Goal: Check status: Check status

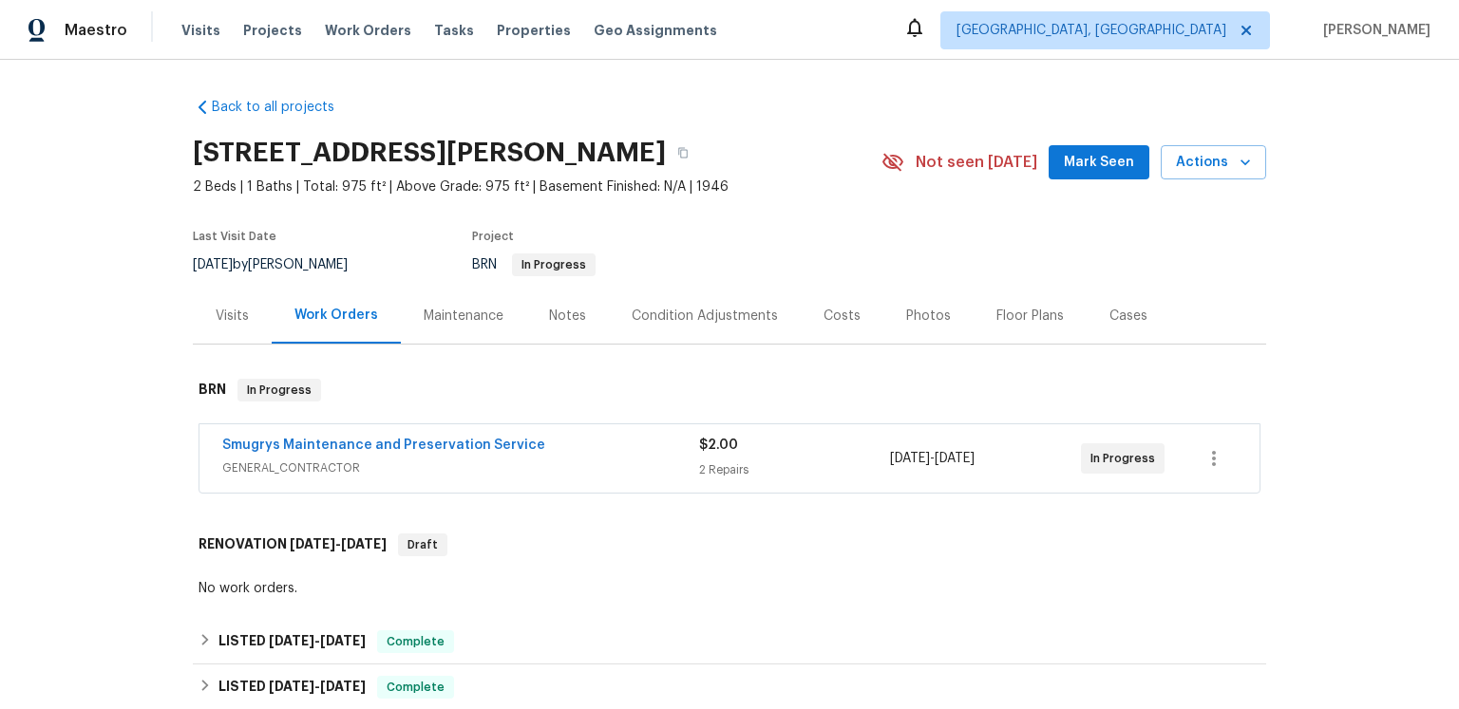
scroll to position [175, 0]
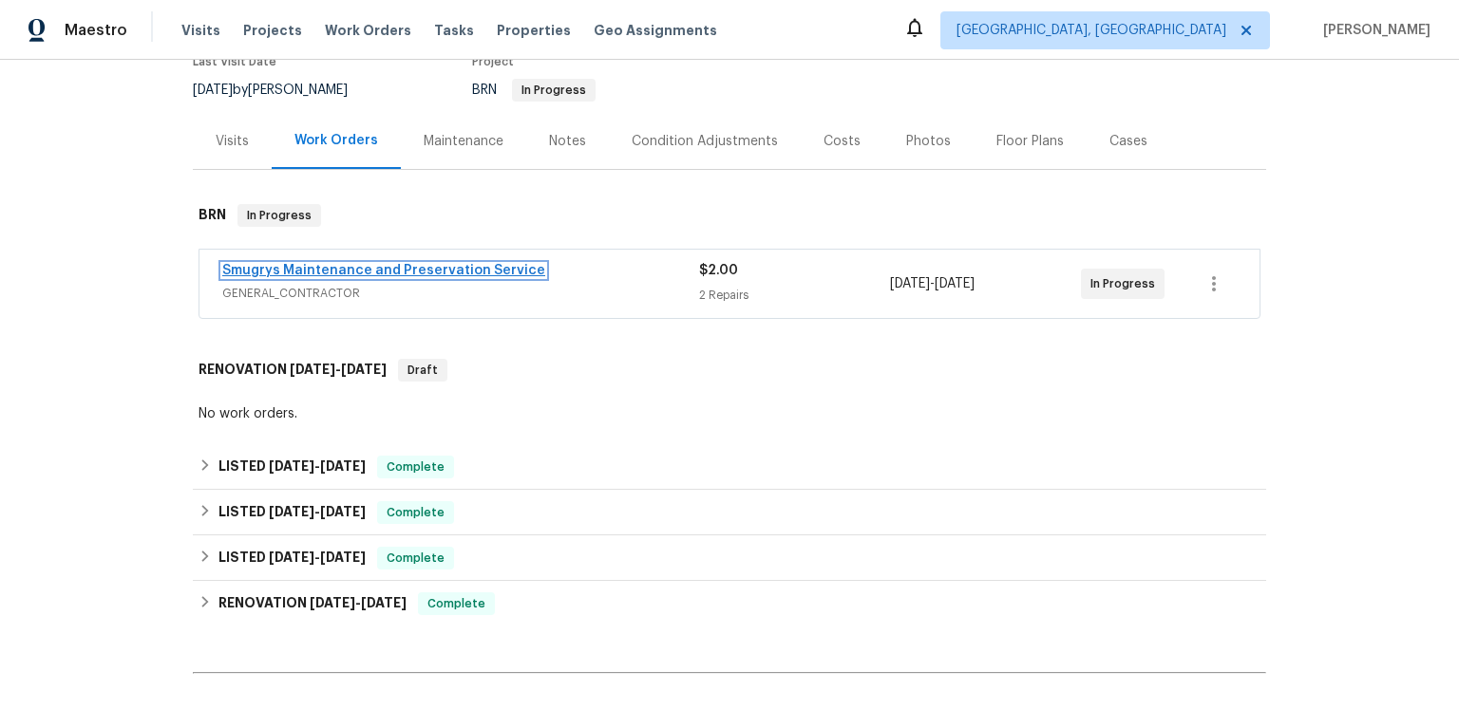
click at [472, 277] on link "Smugrys Maintenance and Preservation Service" at bounding box center [383, 270] width 323 height 13
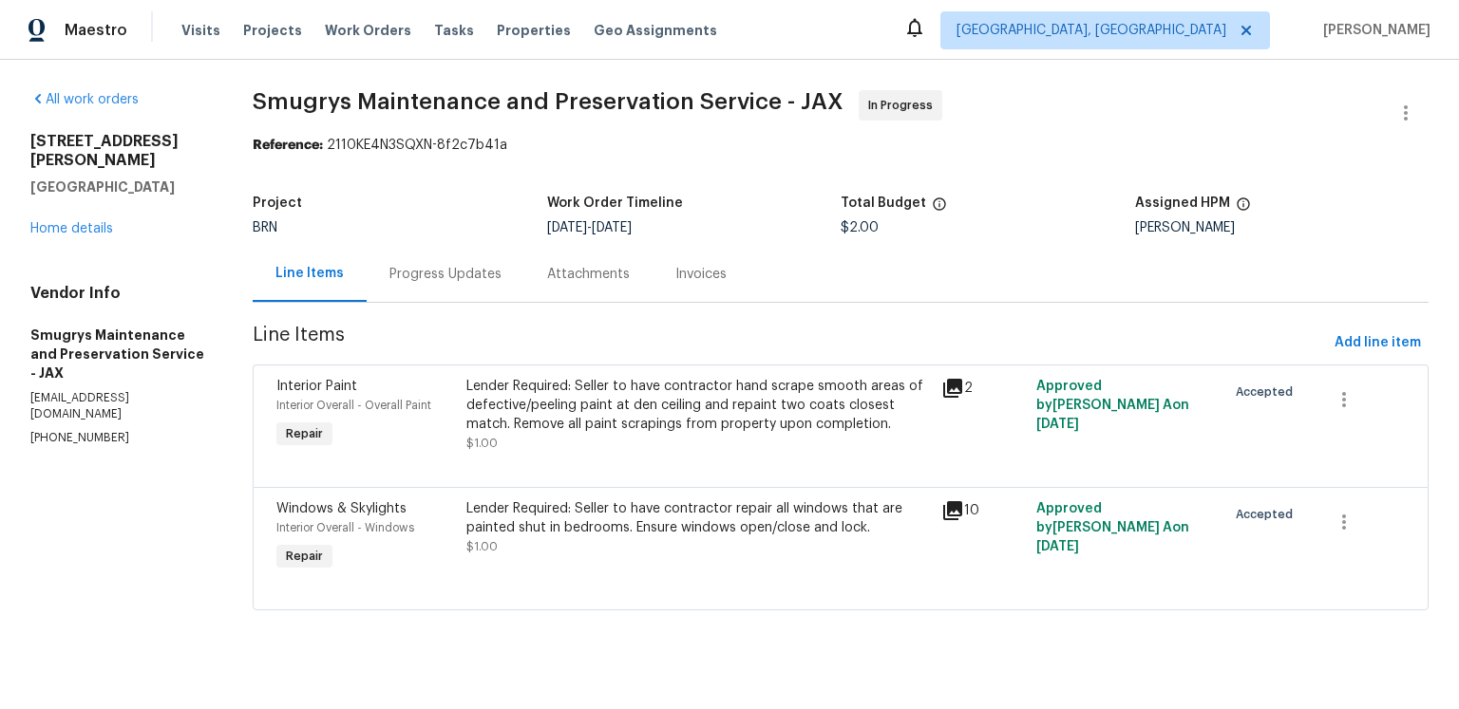
click at [501, 302] on div "Progress Updates" at bounding box center [446, 274] width 158 height 56
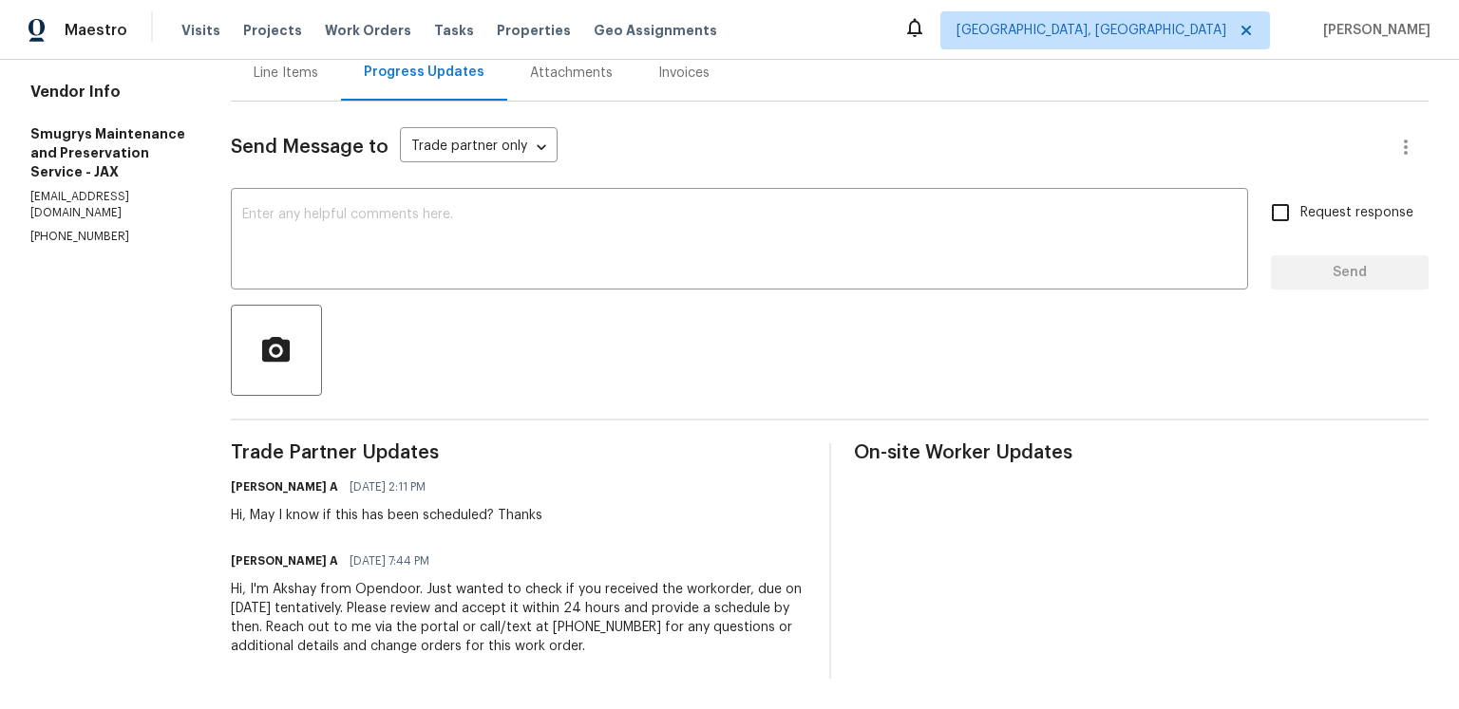
scroll to position [340, 0]
click at [659, 474] on div "Akshay Ajaya Kumar A 09/29/2025 2:11 PM Hi, May I know if this has been schedul…" at bounding box center [518, 499] width 575 height 51
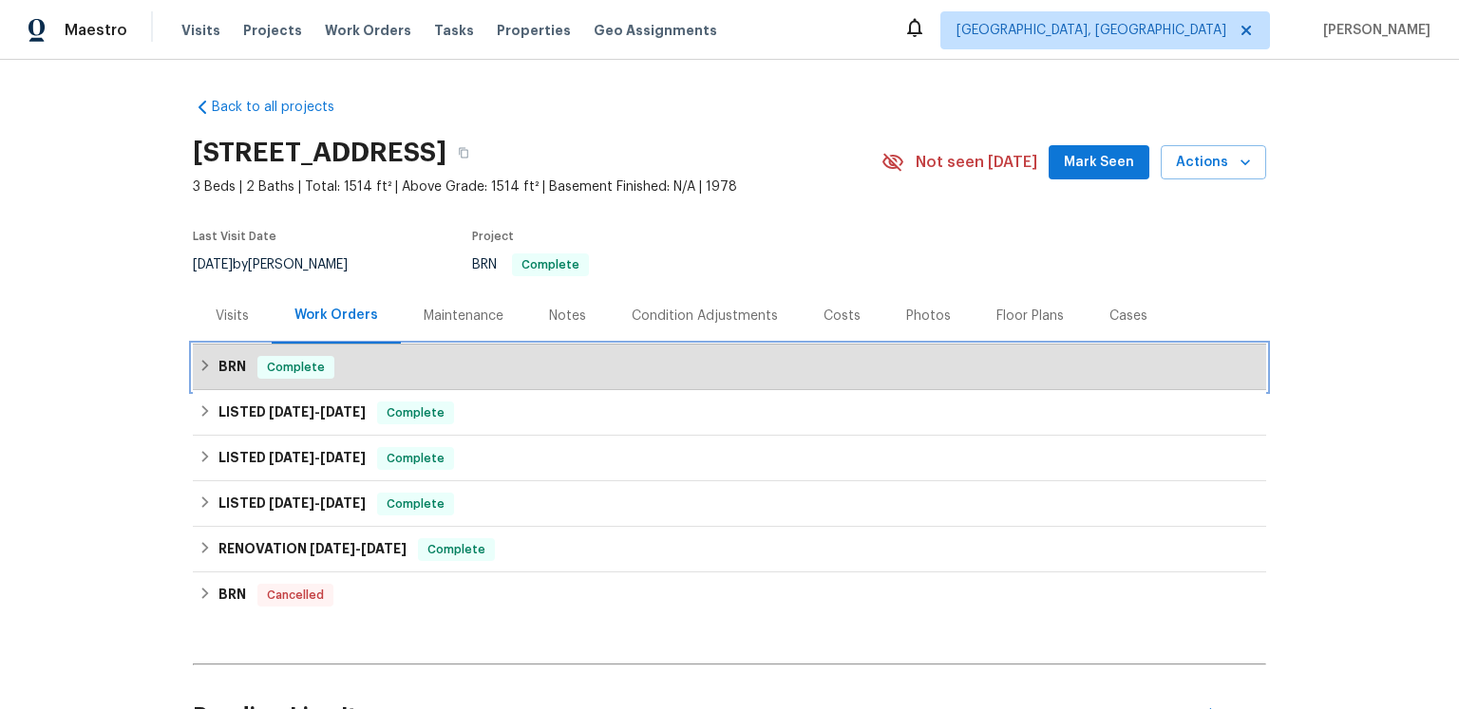
click at [245, 379] on h6 "BRN" at bounding box center [232, 367] width 28 height 23
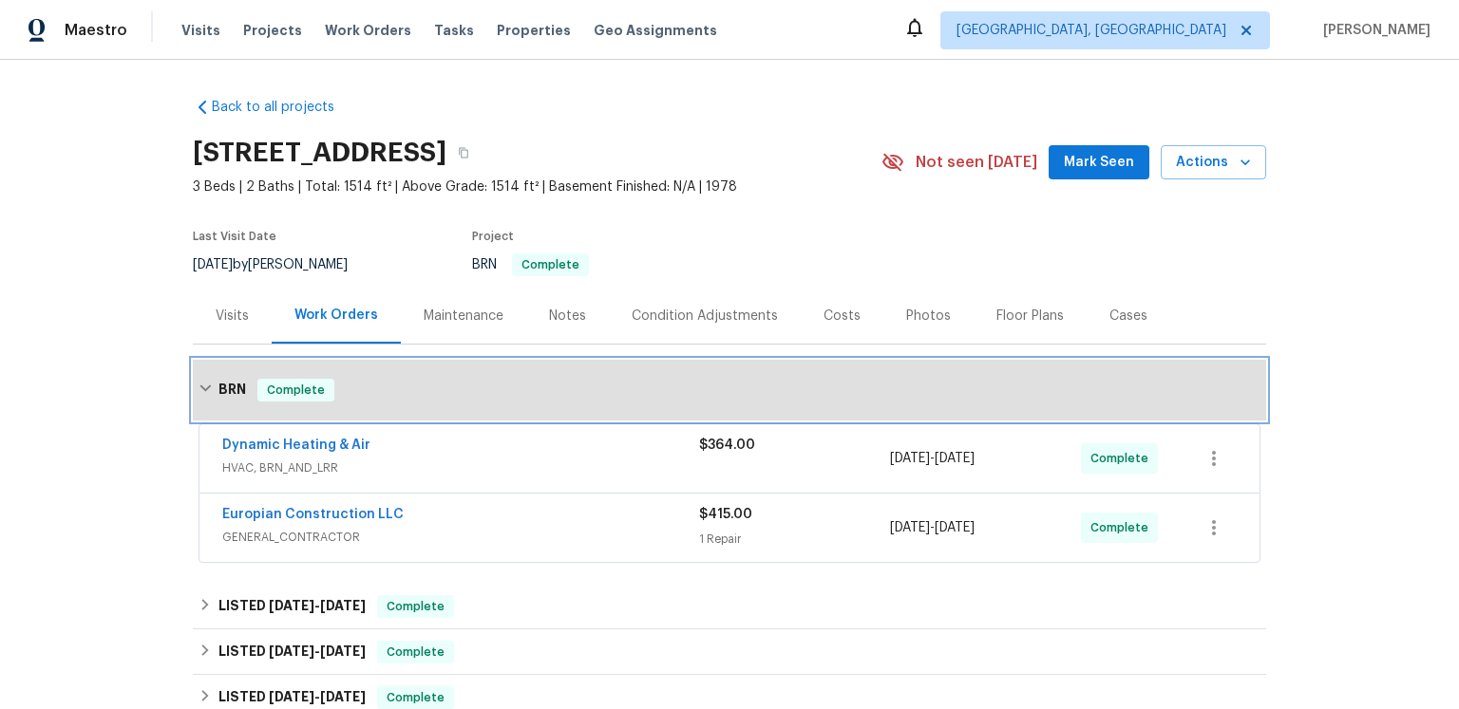
scroll to position [143, 0]
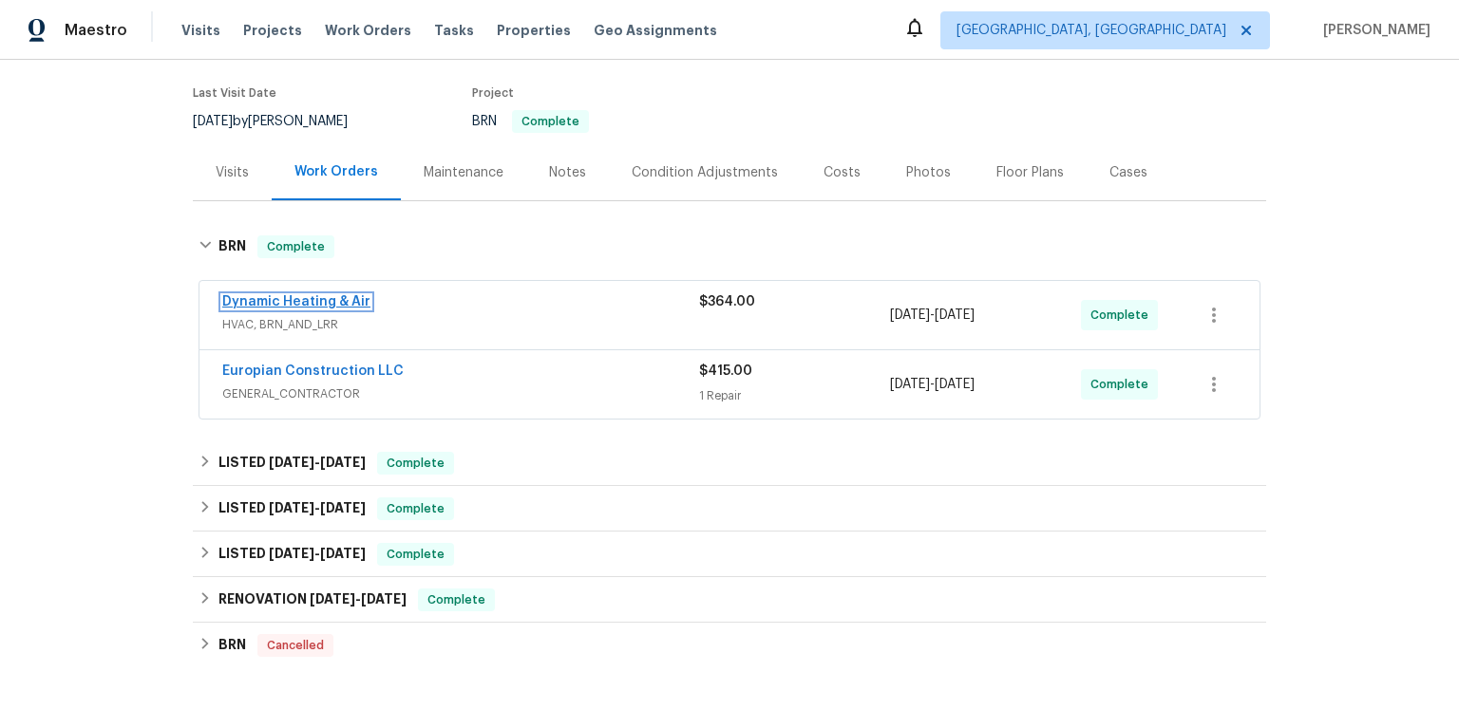
click at [309, 309] on link "Dynamic Heating & Air" at bounding box center [296, 301] width 148 height 13
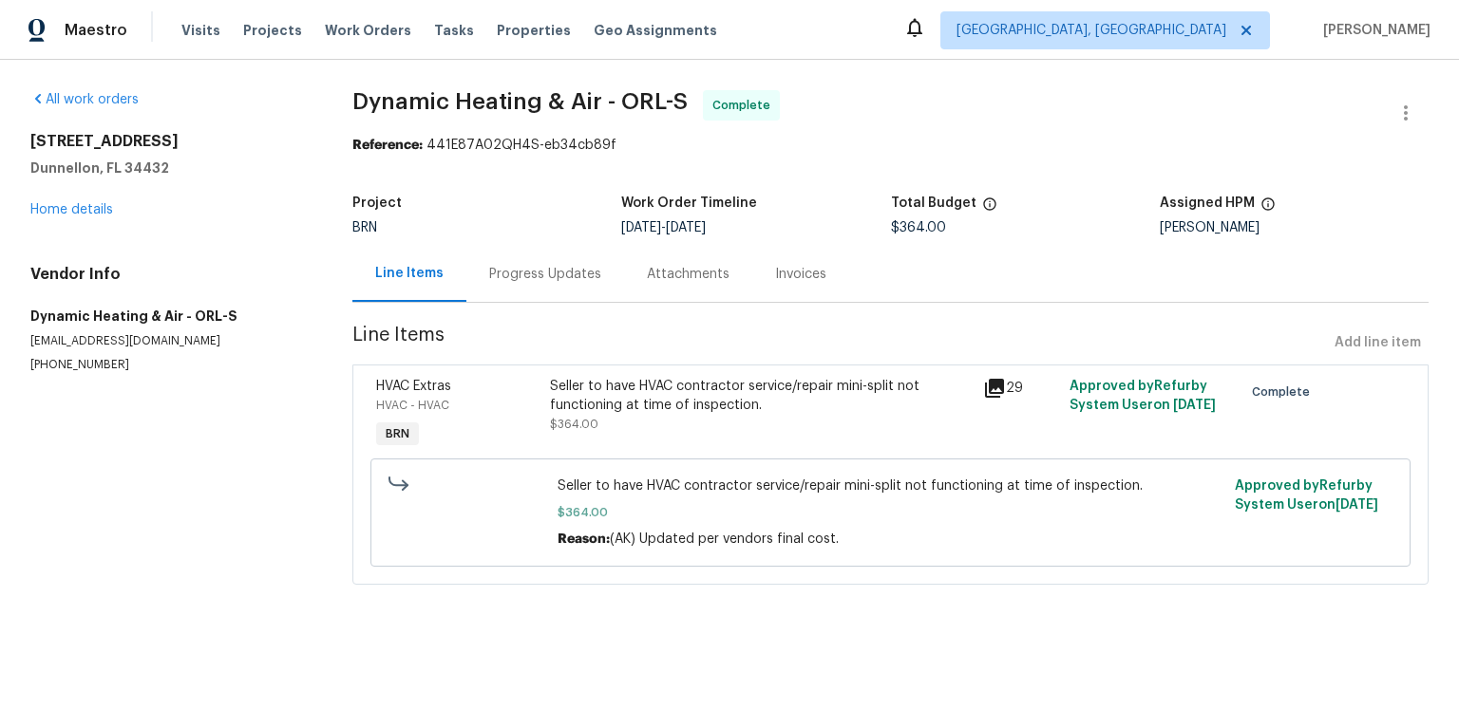
scroll to position [27, 0]
click at [1002, 400] on div "29" at bounding box center [1020, 388] width 75 height 23
click at [996, 400] on icon at bounding box center [994, 388] width 23 height 23
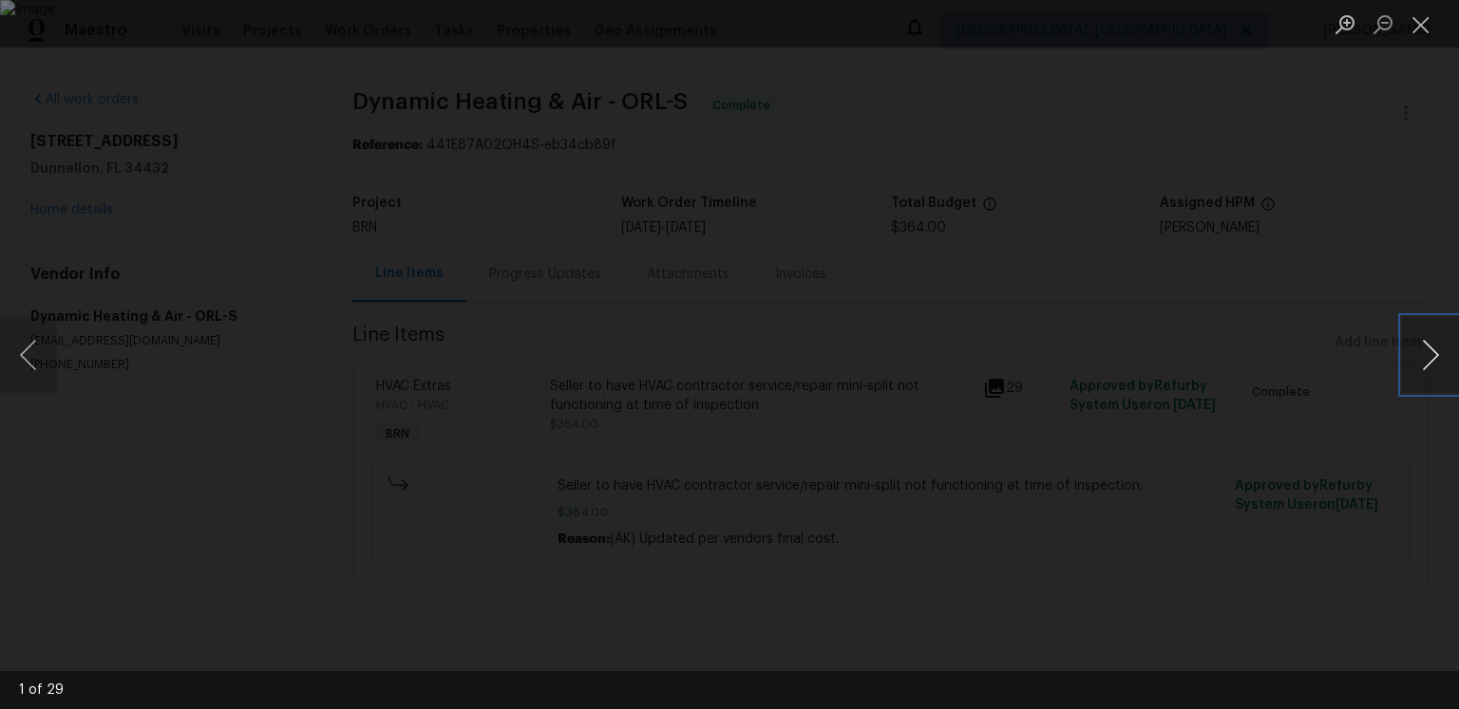
click at [1414, 362] on button "Next image" at bounding box center [1430, 355] width 57 height 76
click at [1434, 352] on button "Next image" at bounding box center [1430, 355] width 57 height 76
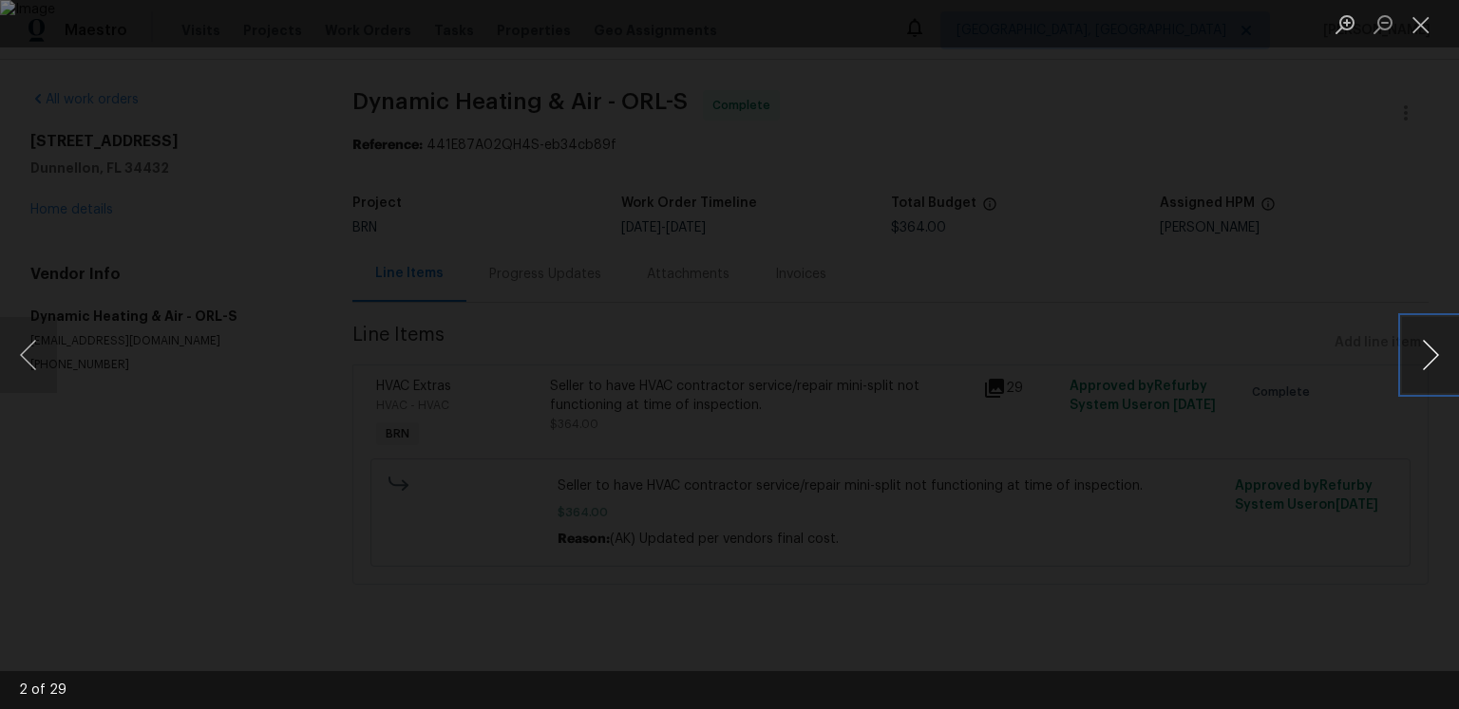
click at [1434, 352] on button "Next image" at bounding box center [1430, 355] width 57 height 76
click at [1420, 357] on button "Next image" at bounding box center [1430, 355] width 57 height 76
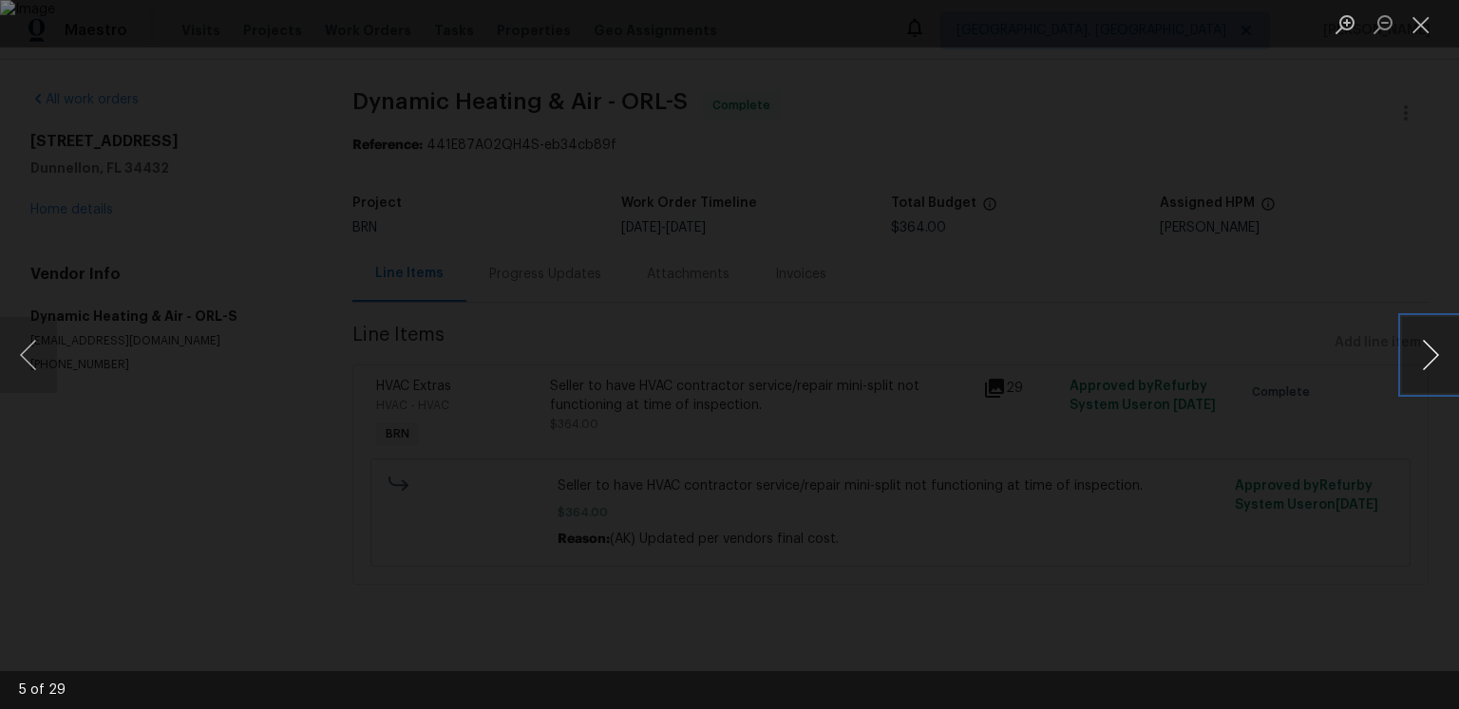
click at [1420, 357] on button "Next image" at bounding box center [1430, 355] width 57 height 76
click at [1403, 365] on button "Next image" at bounding box center [1430, 355] width 57 height 76
click at [1425, 356] on button "Next image" at bounding box center [1430, 355] width 57 height 76
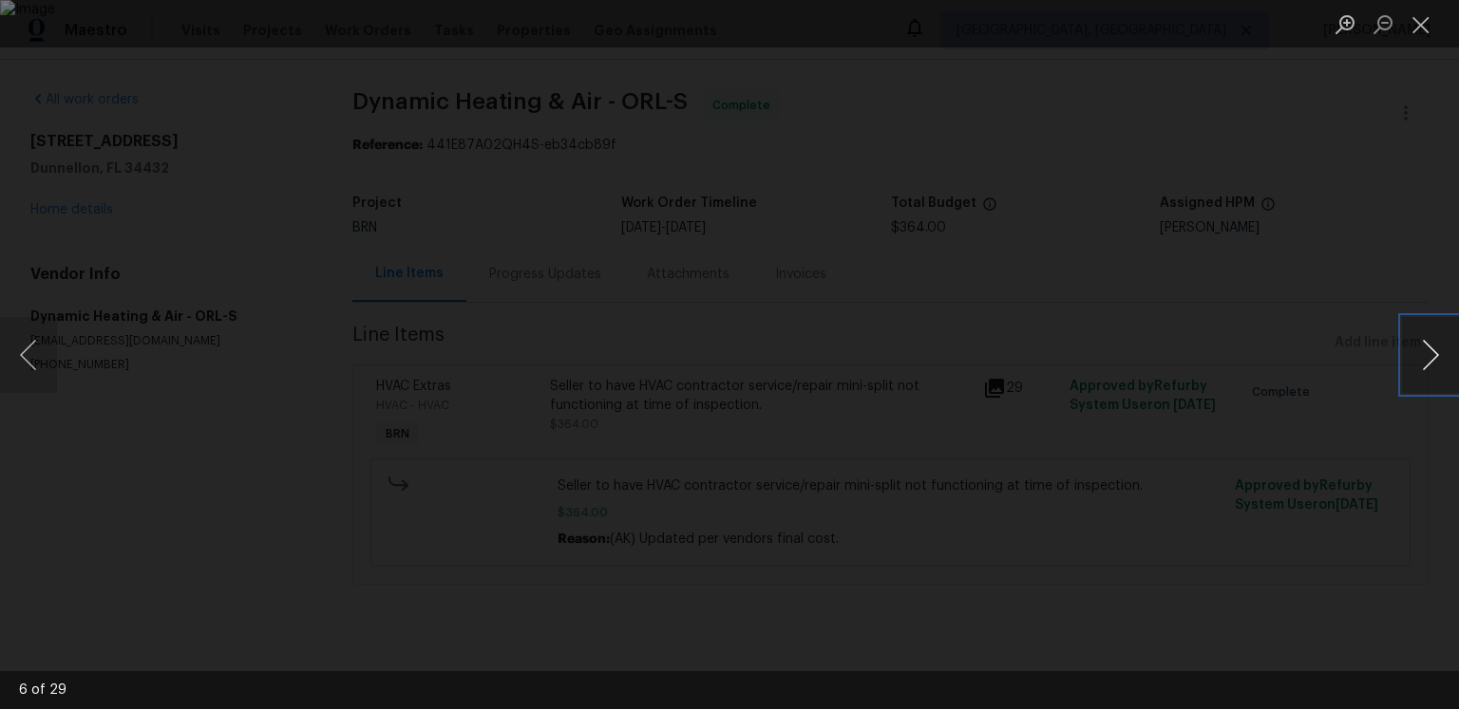
click at [1425, 356] on button "Next image" at bounding box center [1430, 355] width 57 height 76
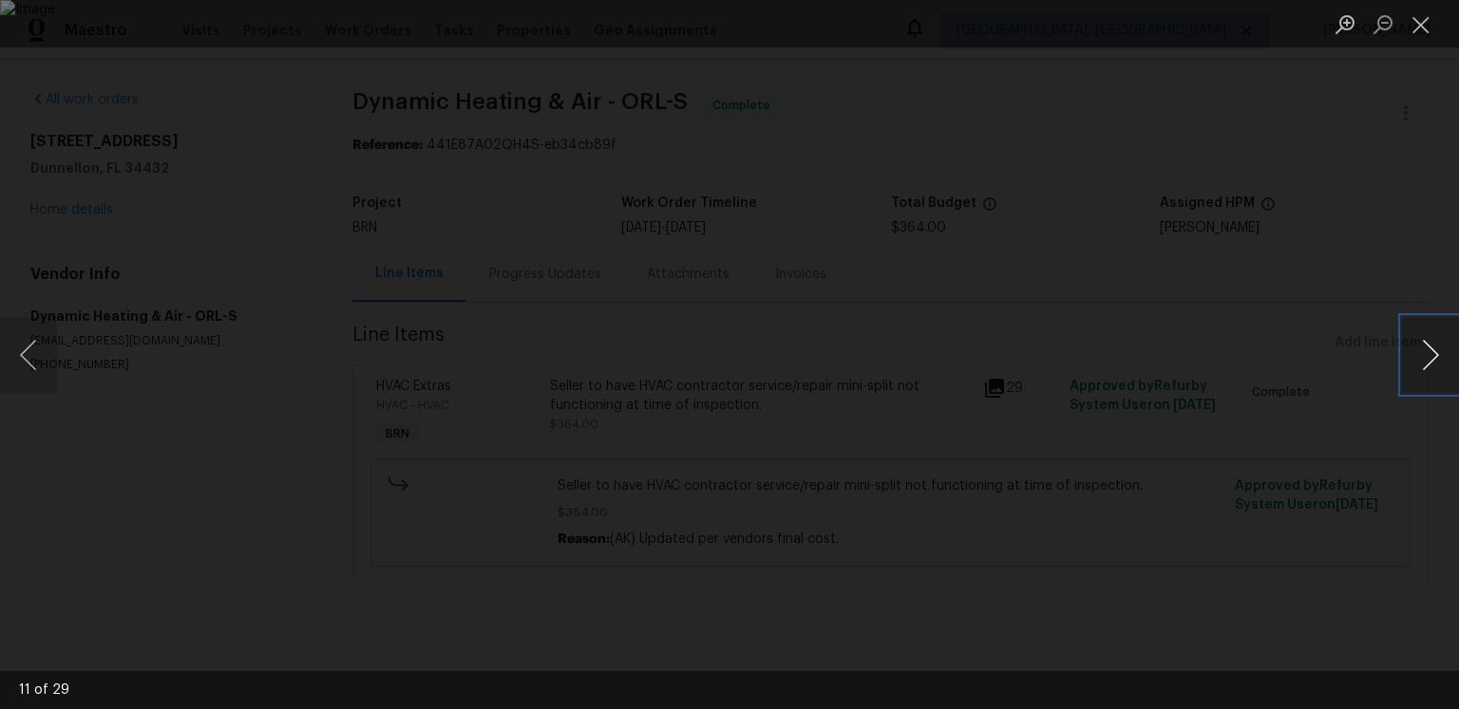
click at [1425, 356] on button "Next image" at bounding box center [1430, 355] width 57 height 76
click at [29, 362] on button "Previous image" at bounding box center [28, 355] width 57 height 76
click at [1428, 358] on button "Next image" at bounding box center [1430, 355] width 57 height 76
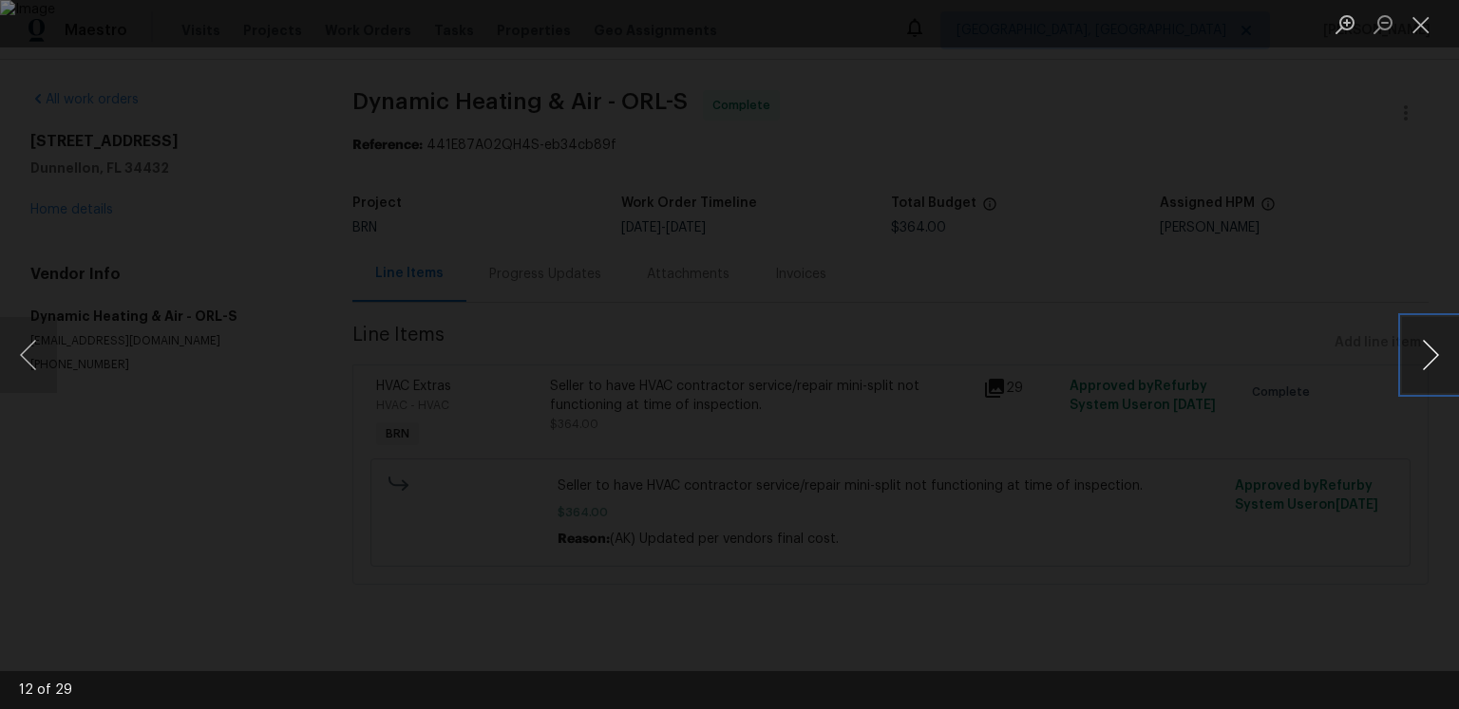
click at [1428, 358] on button "Next image" at bounding box center [1430, 355] width 57 height 76
click at [1415, 357] on button "Next image" at bounding box center [1430, 355] width 57 height 76
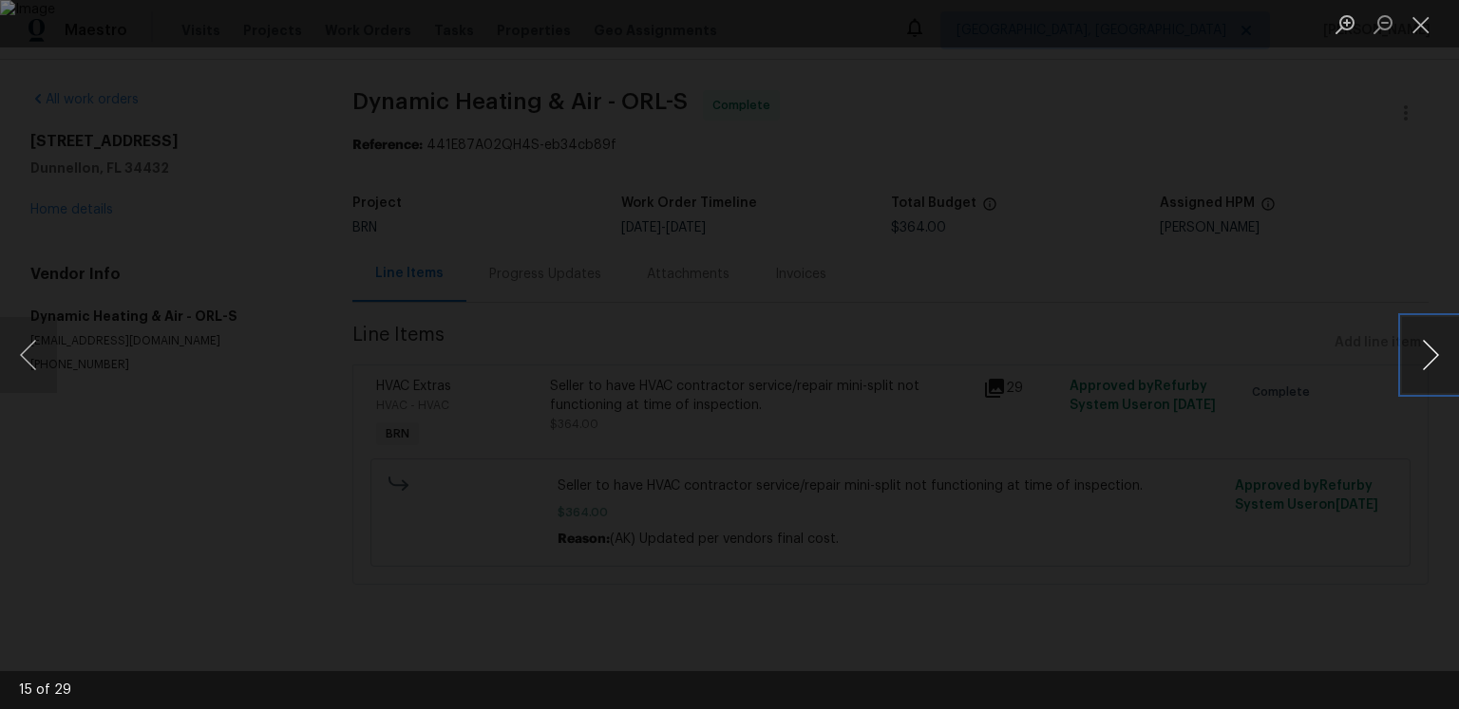
click at [1415, 357] on button "Next image" at bounding box center [1430, 355] width 57 height 76
click at [1418, 365] on button "Next image" at bounding box center [1430, 355] width 57 height 76
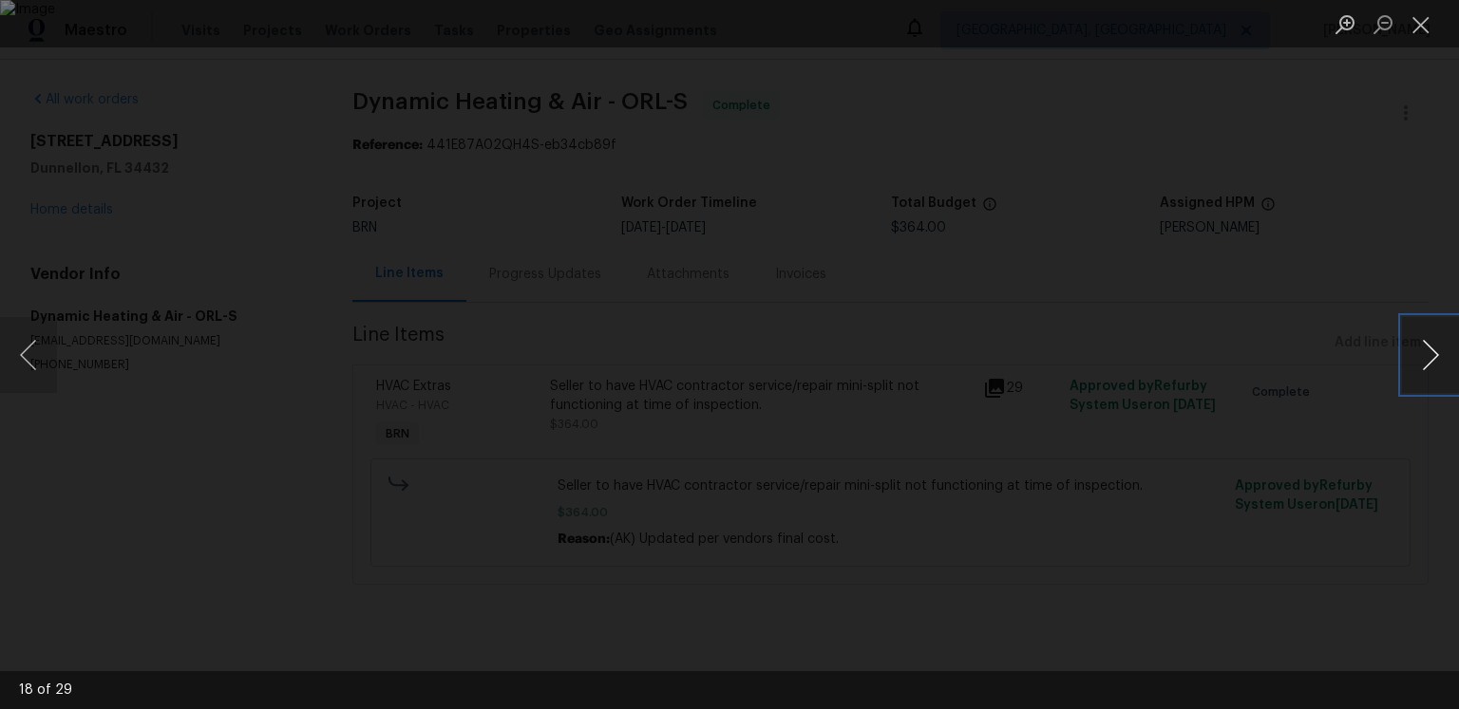
click at [1418, 365] on button "Next image" at bounding box center [1430, 355] width 57 height 76
click at [1424, 370] on button "Next image" at bounding box center [1430, 355] width 57 height 76
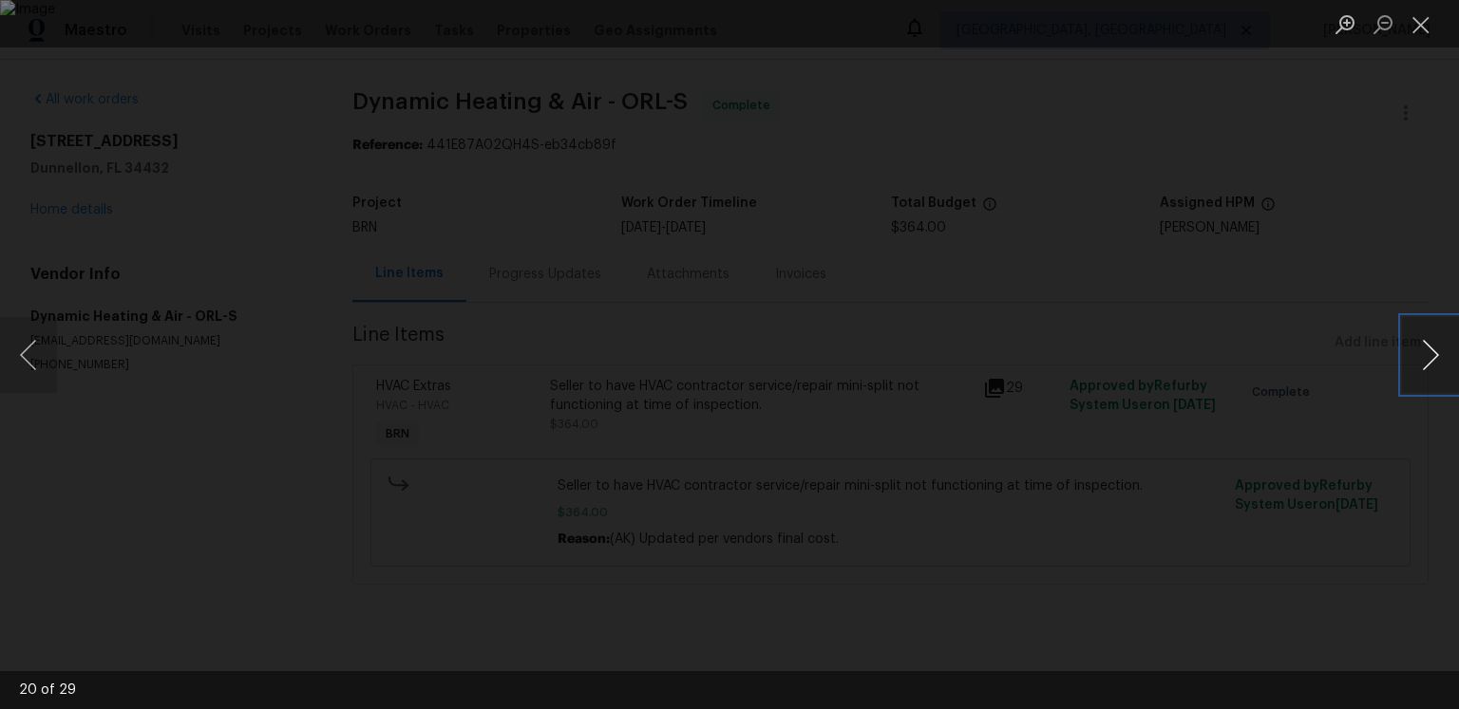
click at [1424, 370] on button "Next image" at bounding box center [1430, 355] width 57 height 76
click at [1428, 370] on button "Next image" at bounding box center [1430, 355] width 57 height 76
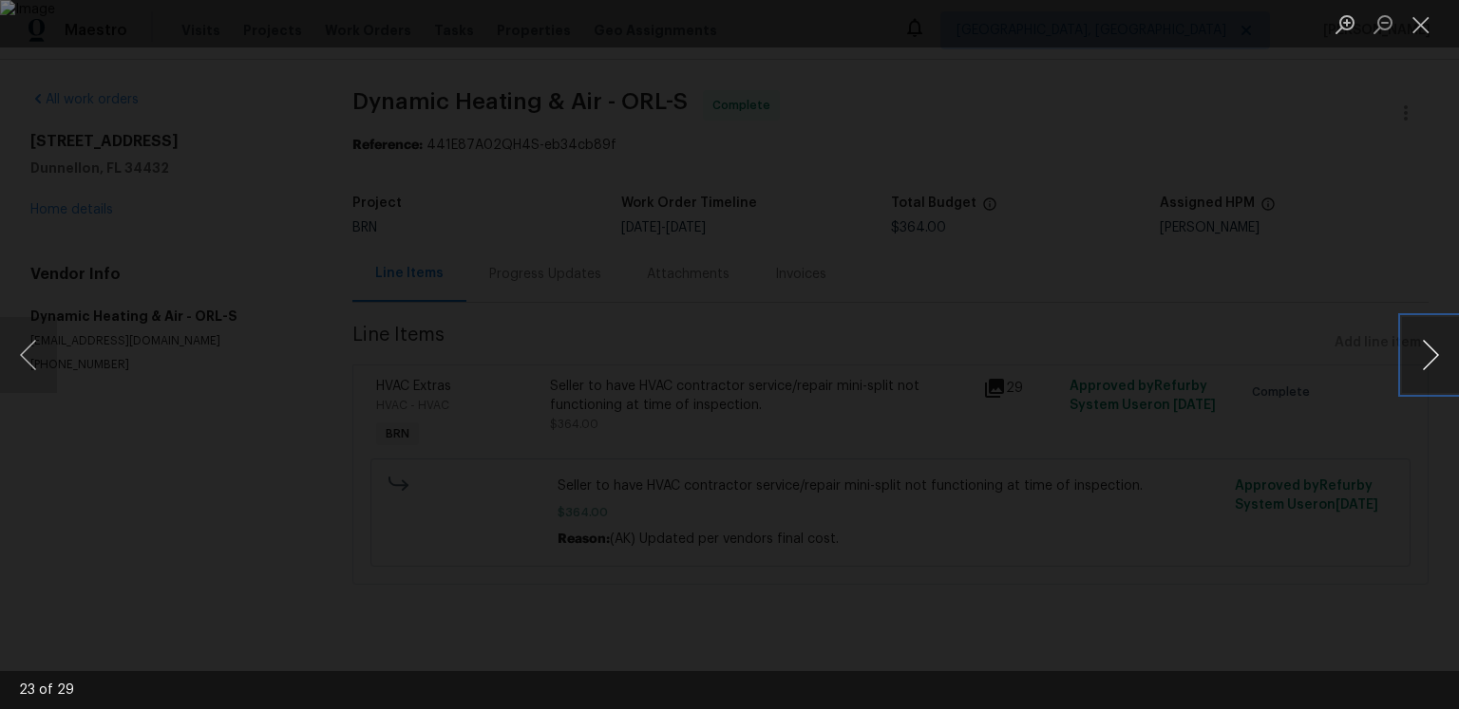
click at [1428, 370] on button "Next image" at bounding box center [1430, 355] width 57 height 76
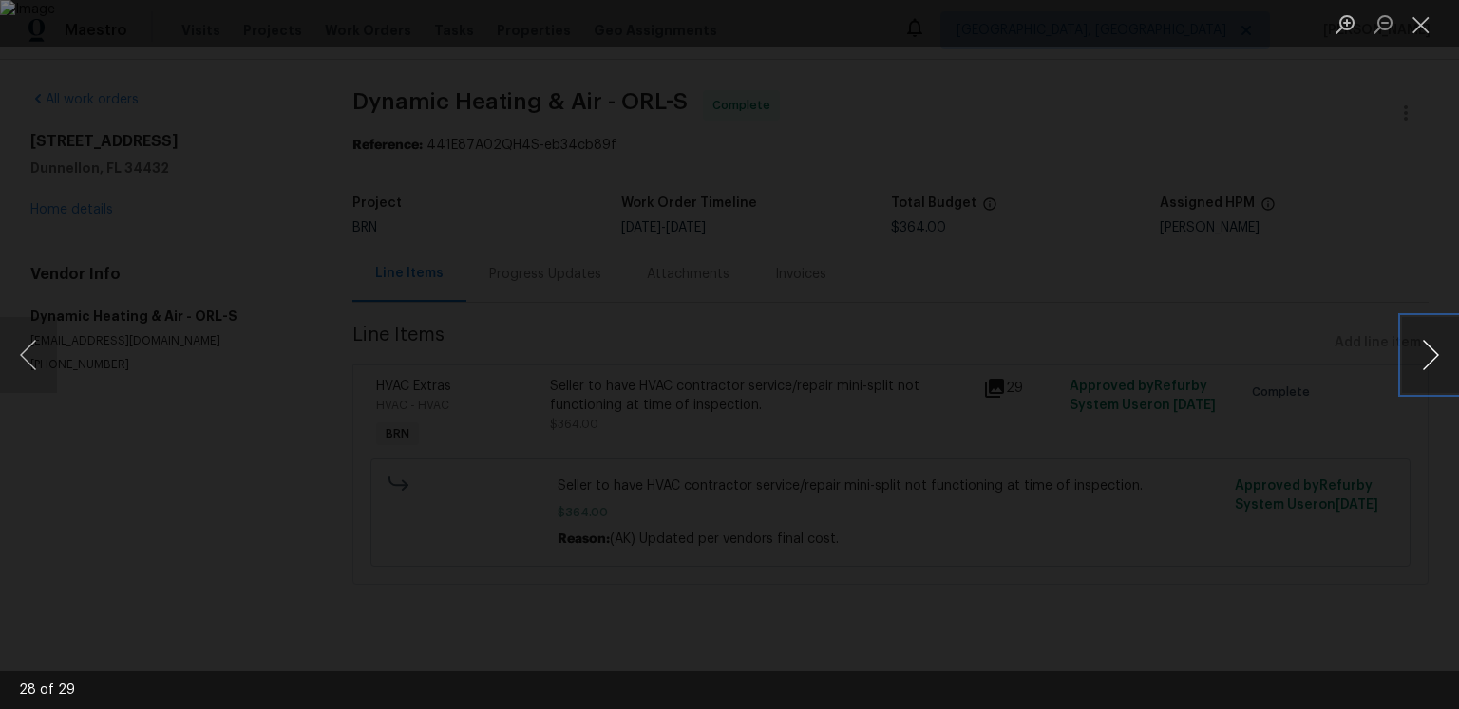
click at [1428, 370] on button "Next image" at bounding box center [1430, 355] width 57 height 76
click at [1427, 368] on button "Next image" at bounding box center [1430, 355] width 57 height 76
click at [1424, 28] on button "Close lightbox" at bounding box center [1421, 24] width 38 height 33
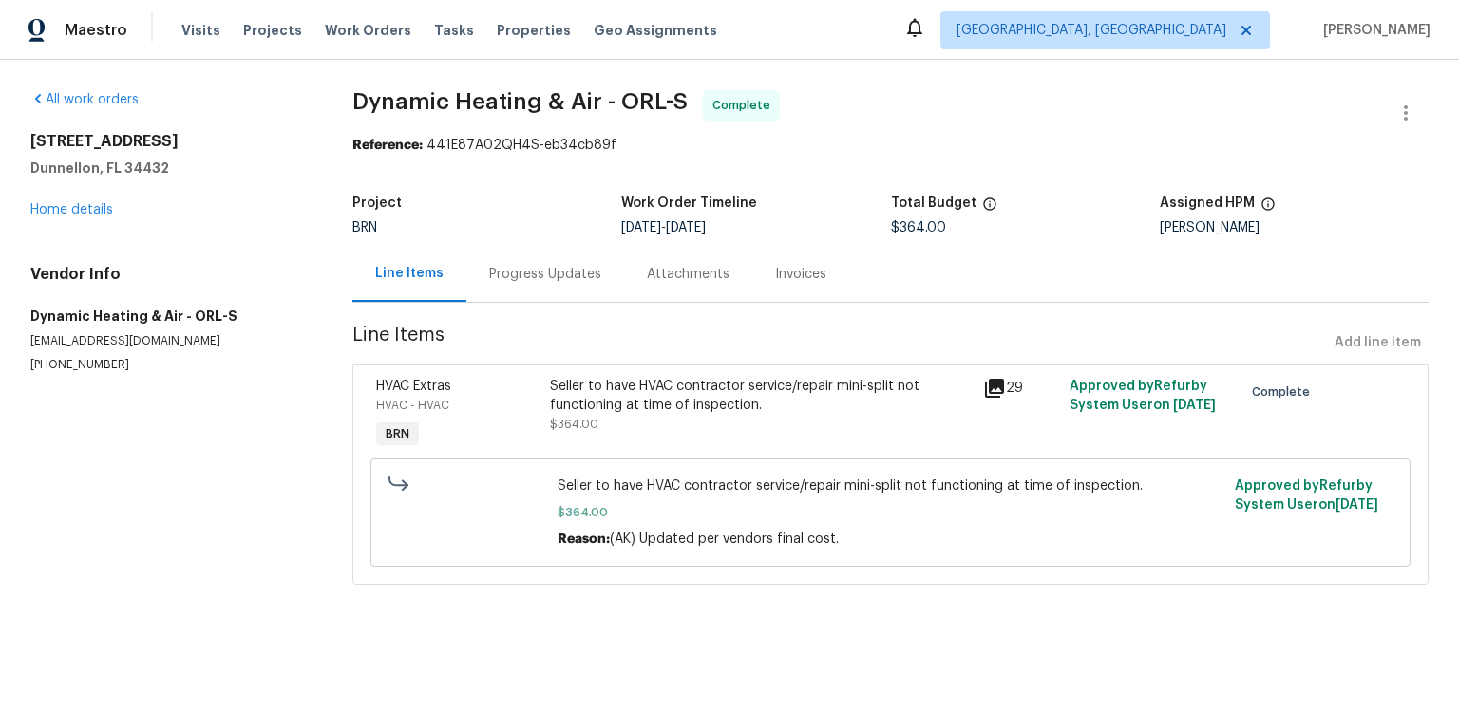
click at [471, 283] on div "Progress Updates" at bounding box center [545, 274] width 158 height 56
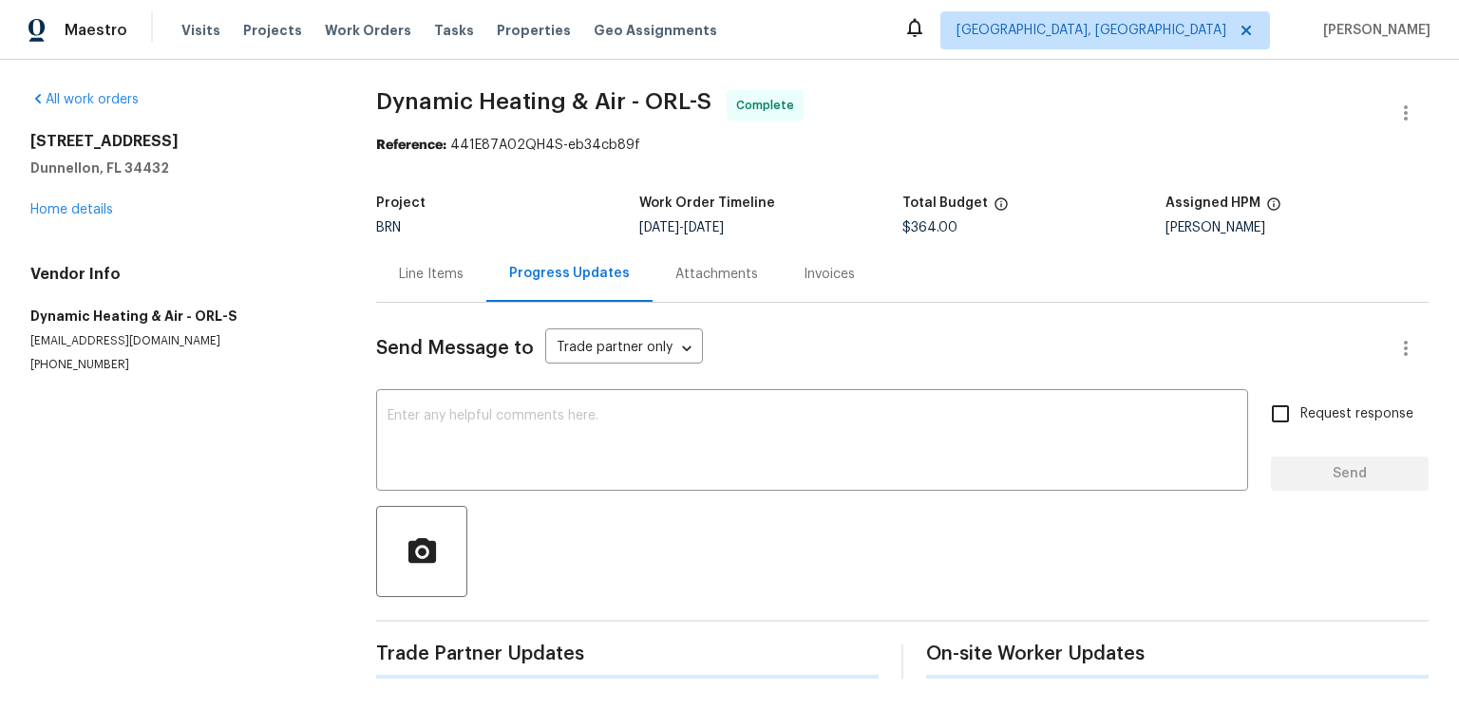
click at [543, 283] on div "Progress Updates" at bounding box center [569, 274] width 166 height 56
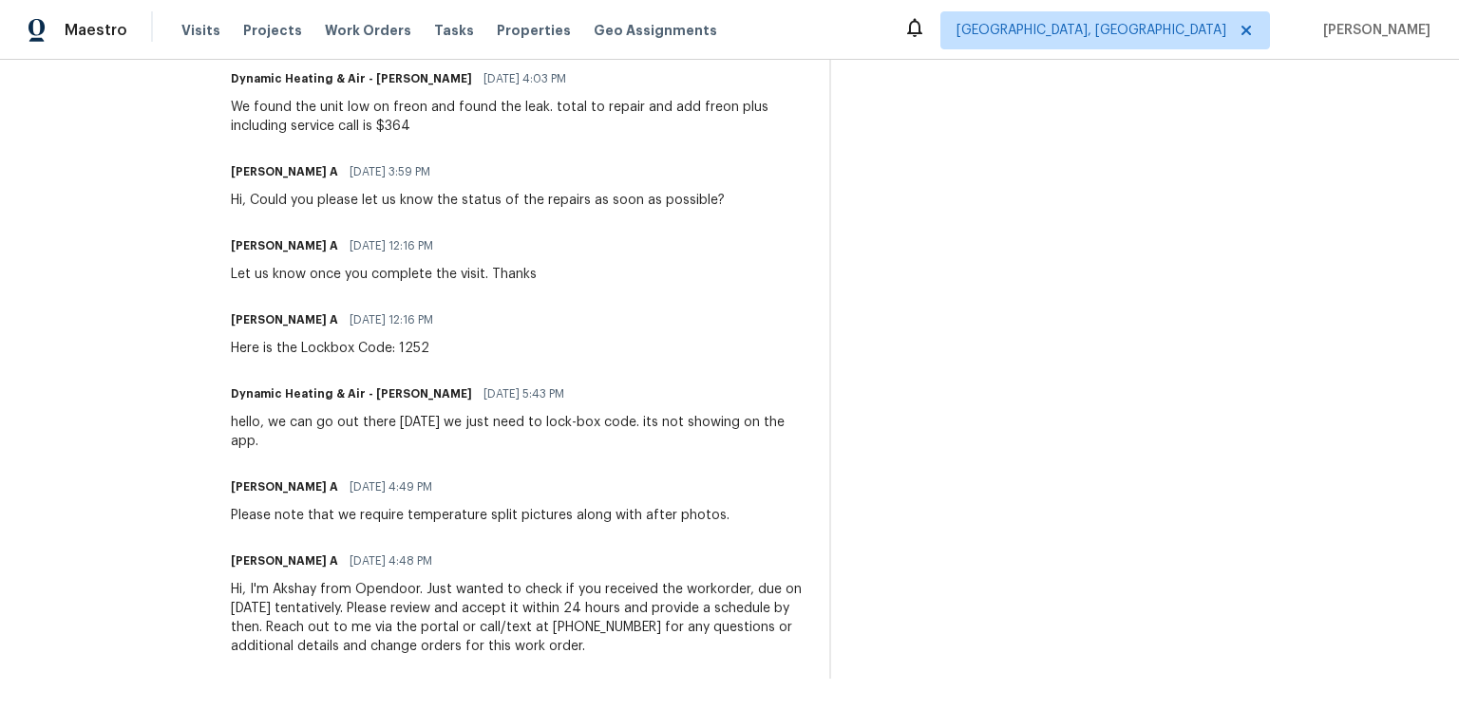
scroll to position [1126, 0]
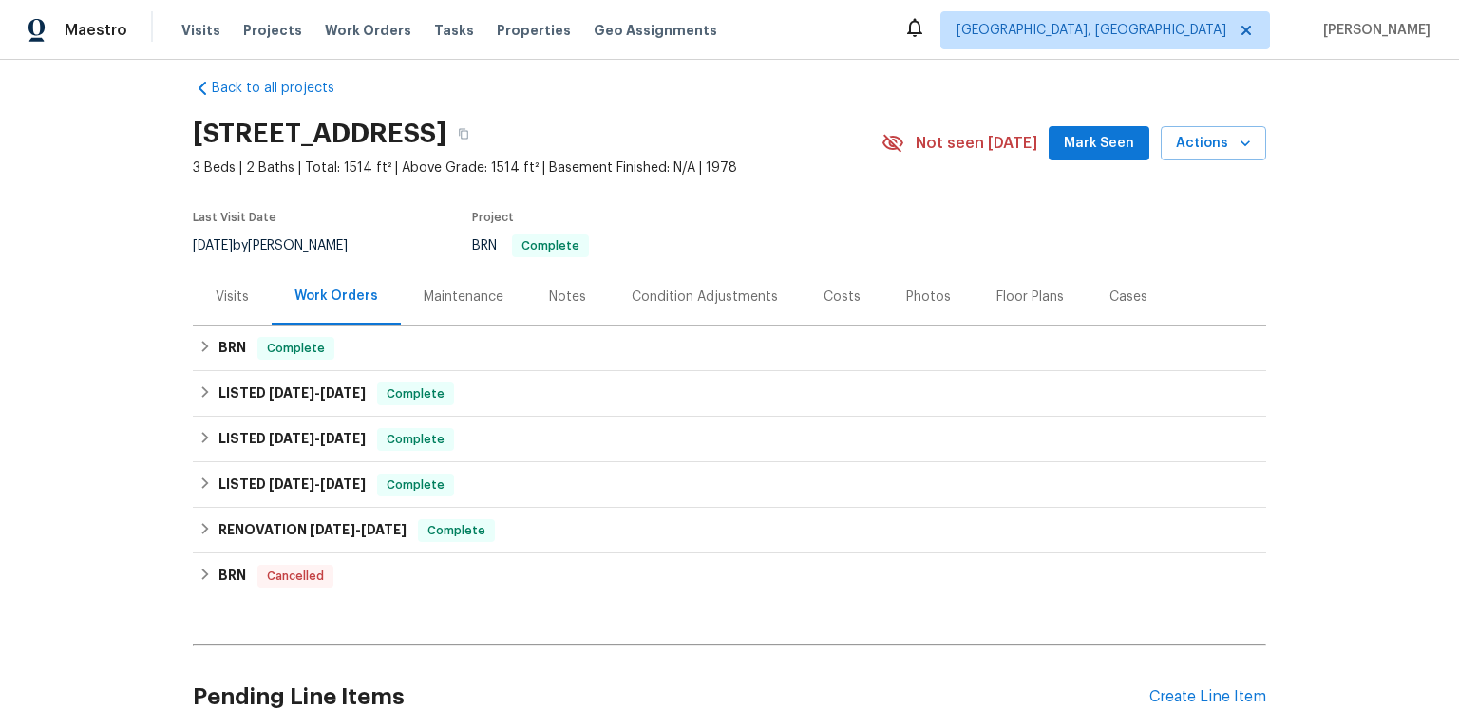
scroll to position [28, 0]
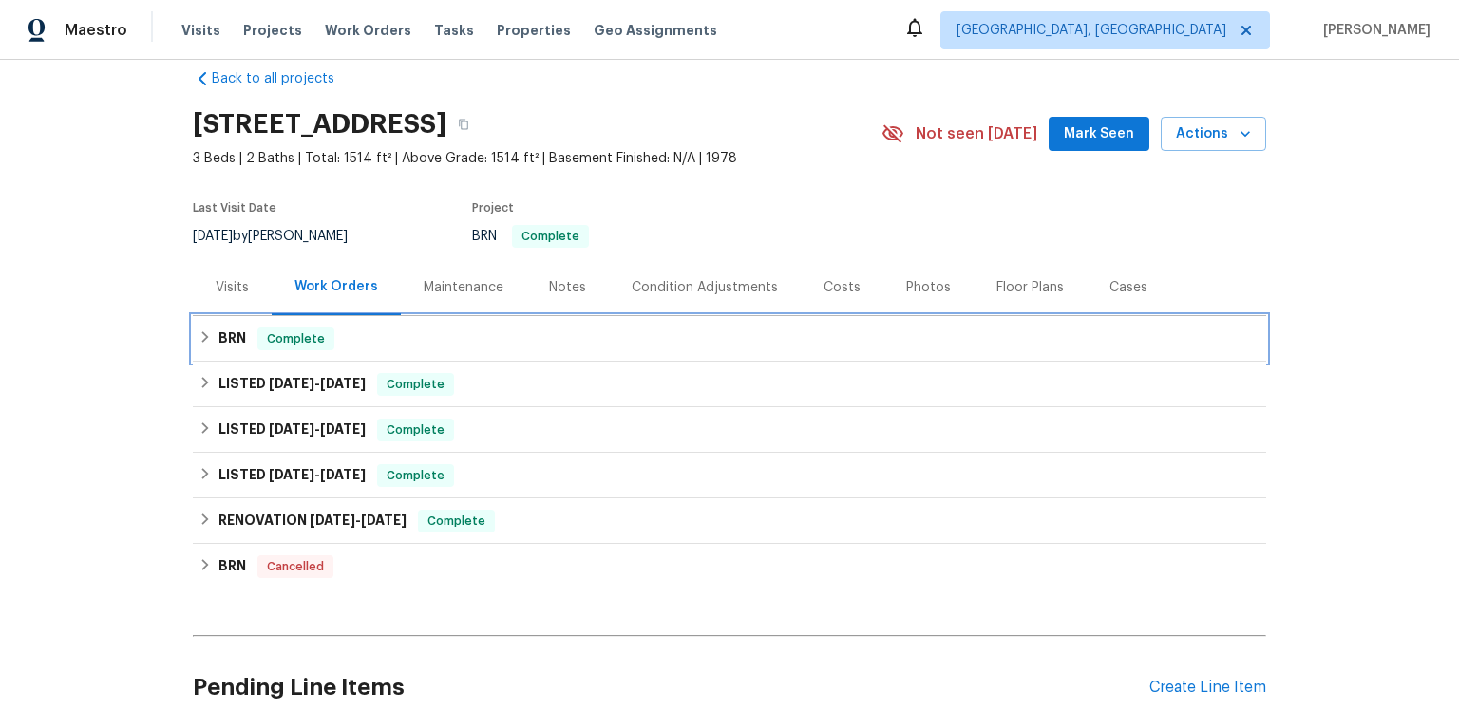
click at [239, 350] on h6 "BRN" at bounding box center [232, 339] width 28 height 23
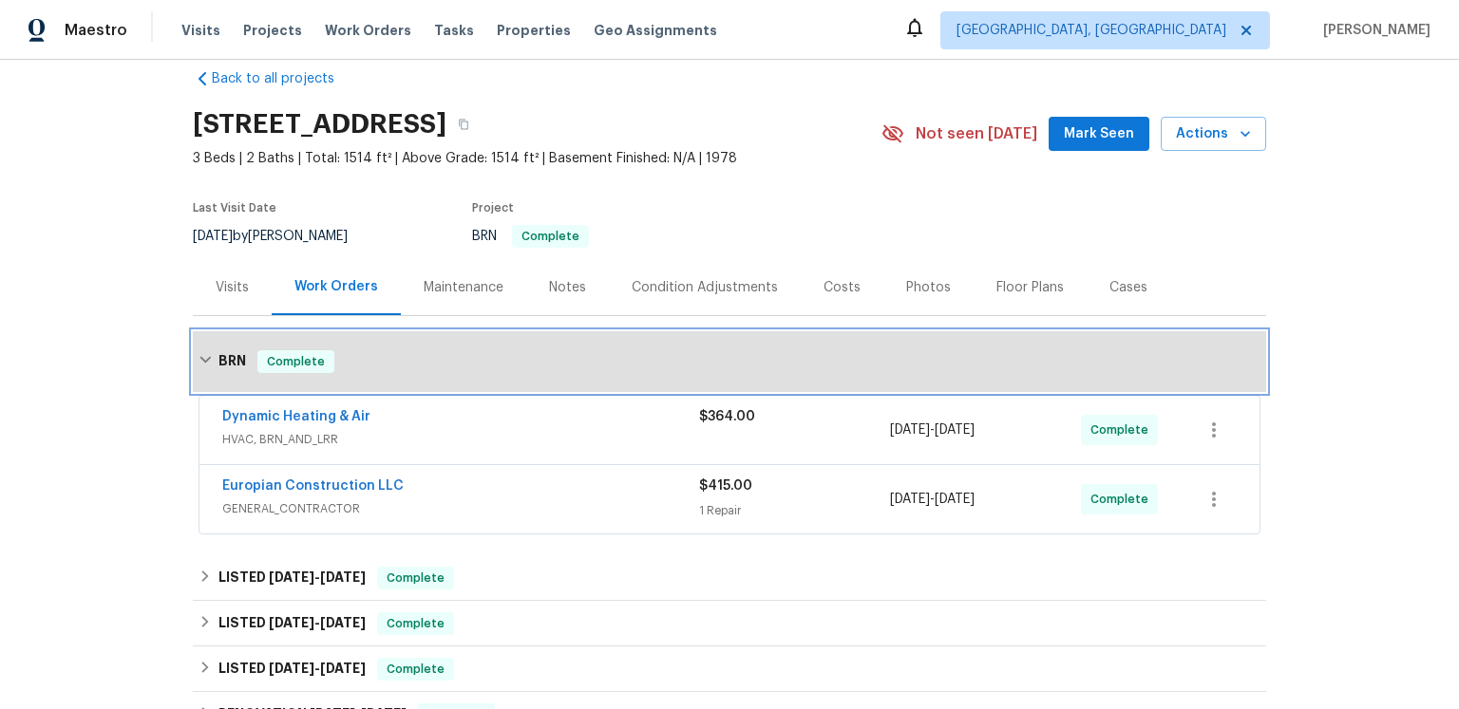
scroll to position [240, 0]
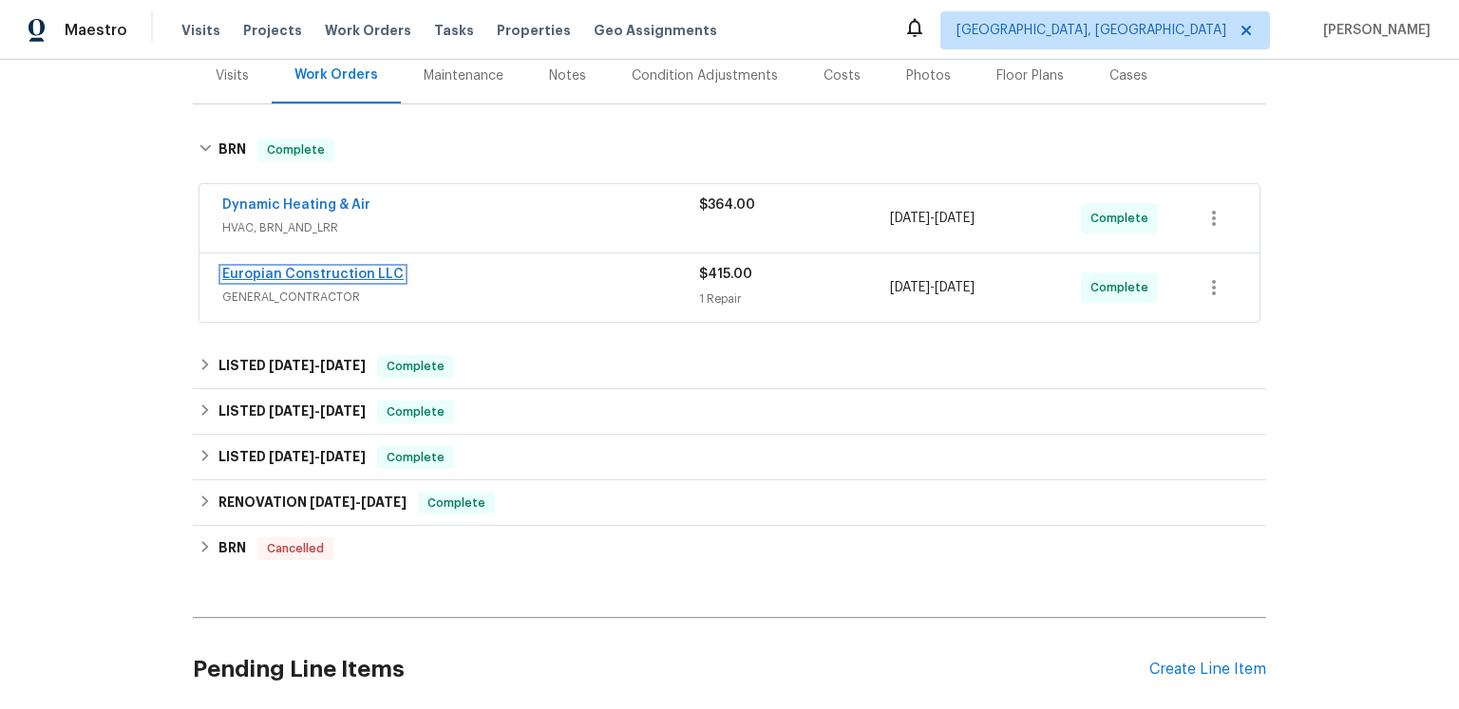
click at [310, 281] on link "Europian Construction LLC" at bounding box center [312, 274] width 181 height 13
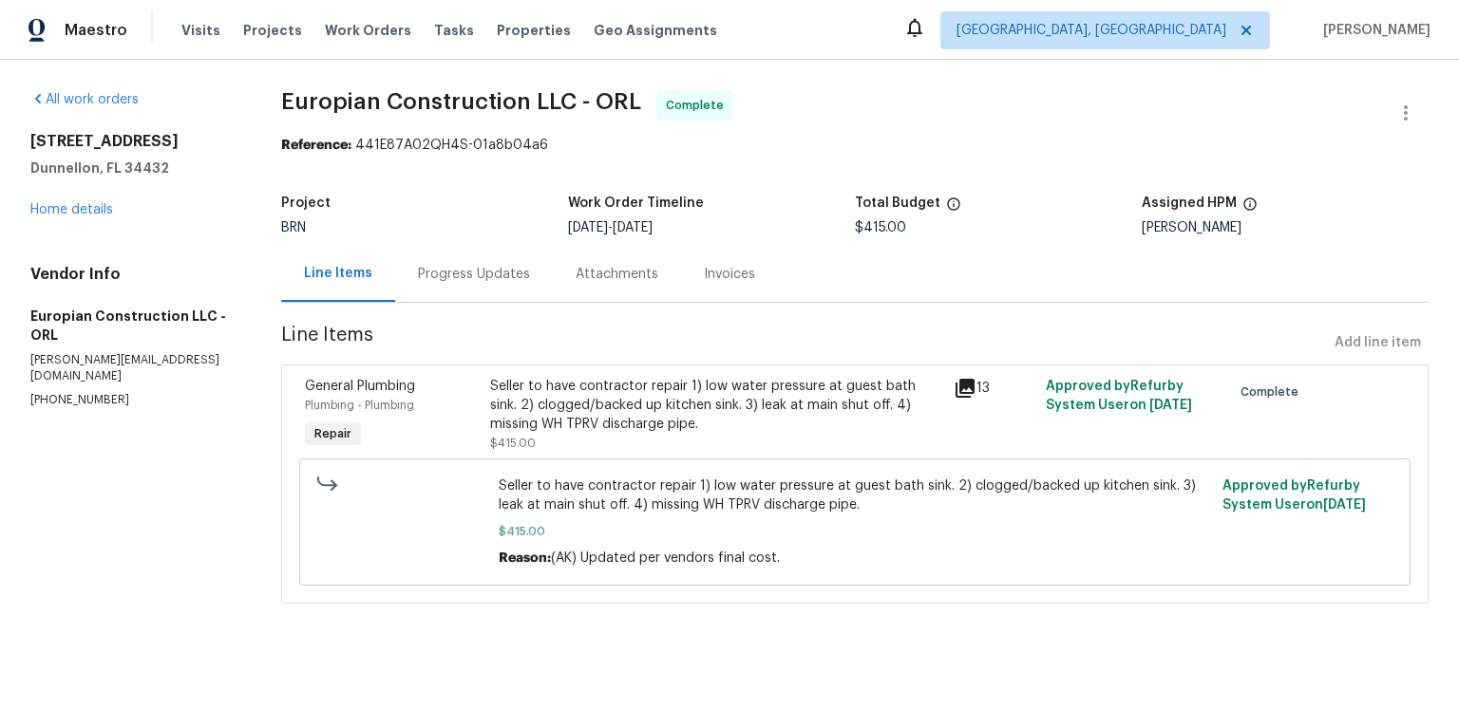
scroll to position [46, 0]
click at [965, 386] on icon at bounding box center [964, 388] width 19 height 19
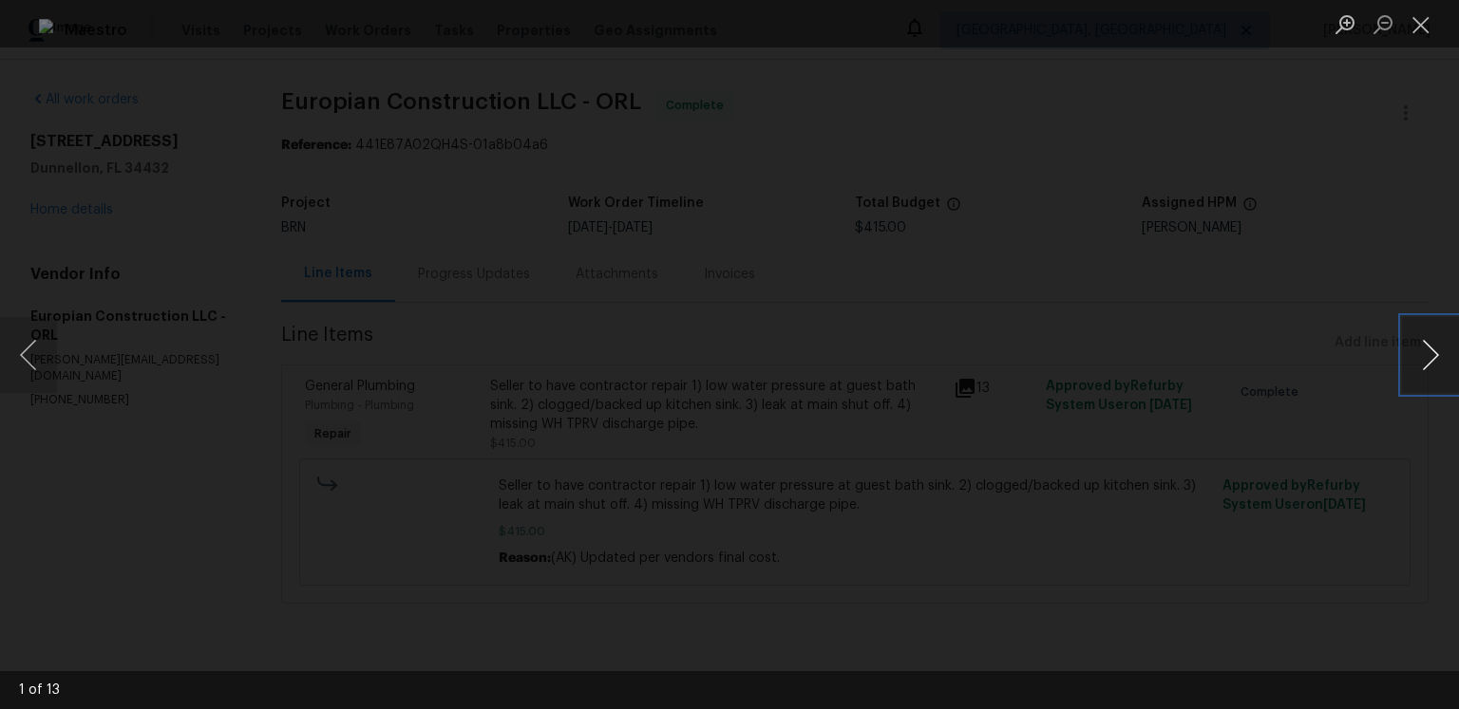
click at [1421, 346] on button "Next image" at bounding box center [1430, 355] width 57 height 76
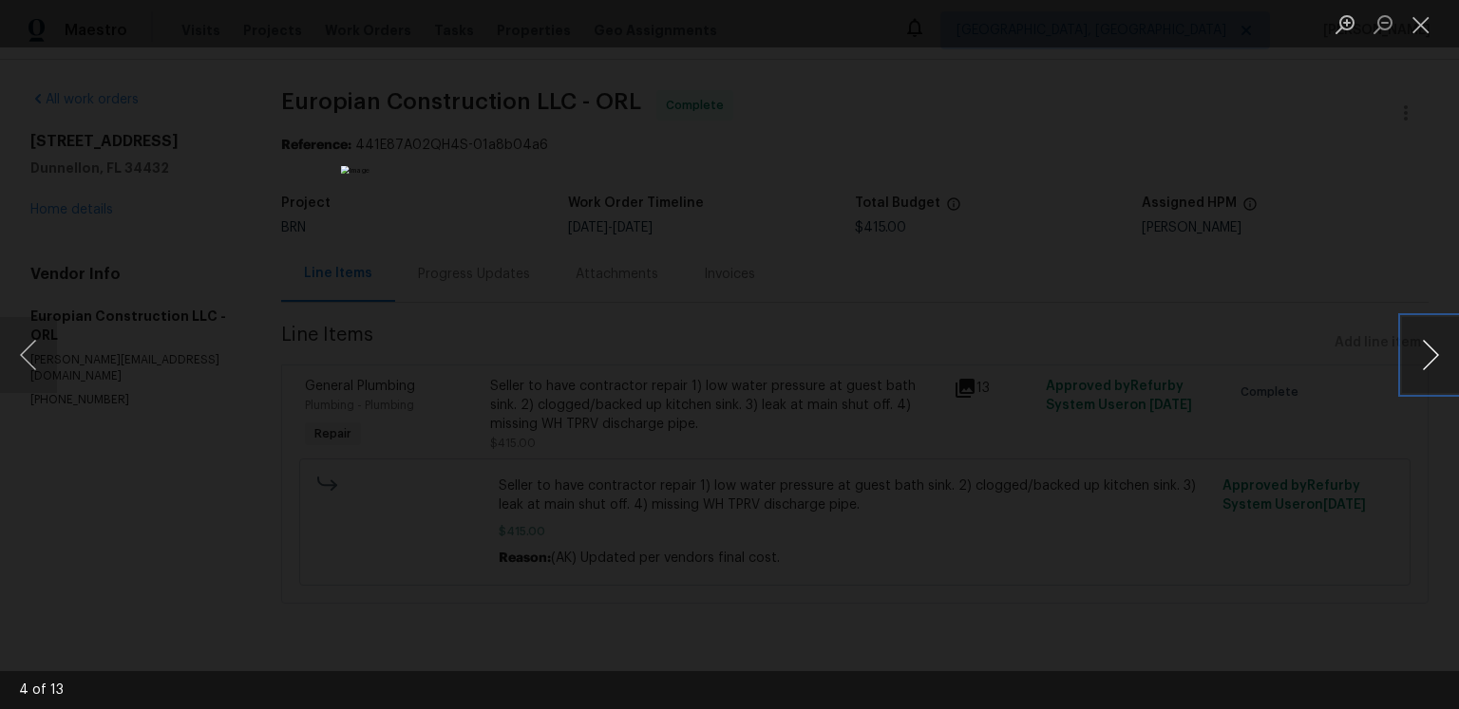
click at [1419, 360] on button "Next image" at bounding box center [1430, 355] width 57 height 76
click at [1420, 340] on button "Next image" at bounding box center [1430, 355] width 57 height 76
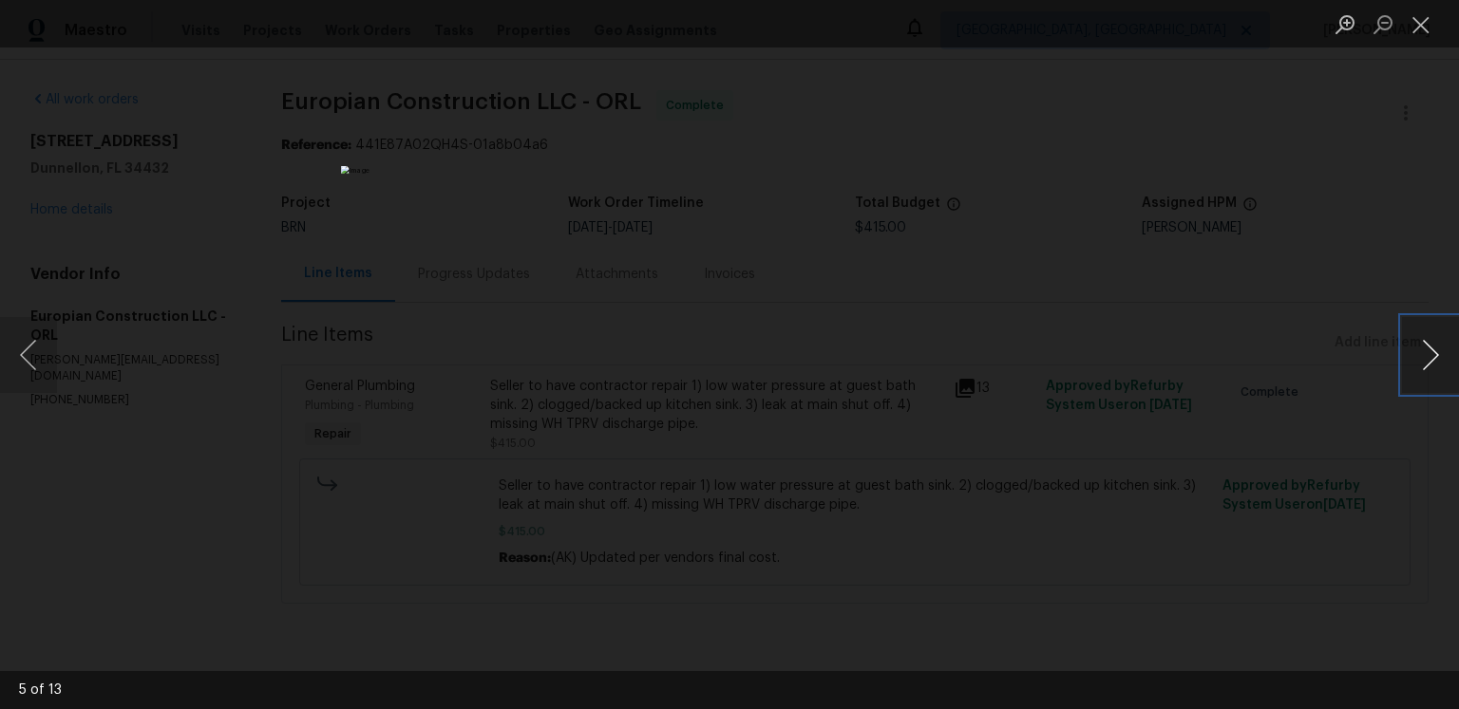
click at [1420, 340] on button "Next image" at bounding box center [1430, 355] width 57 height 76
click at [1421, 352] on button "Next image" at bounding box center [1430, 355] width 57 height 76
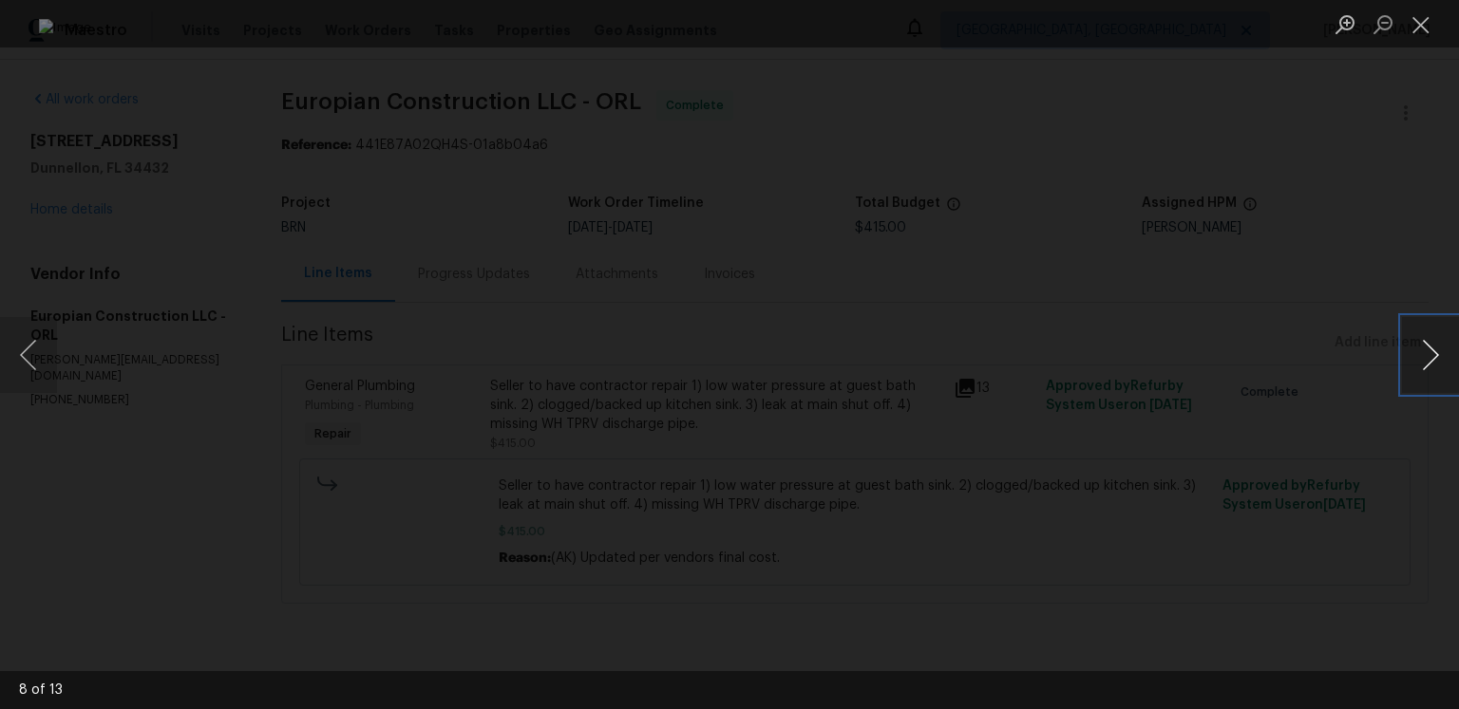
click at [1418, 351] on button "Next image" at bounding box center [1430, 355] width 57 height 76
click at [1431, 355] on button "Next image" at bounding box center [1430, 355] width 57 height 76
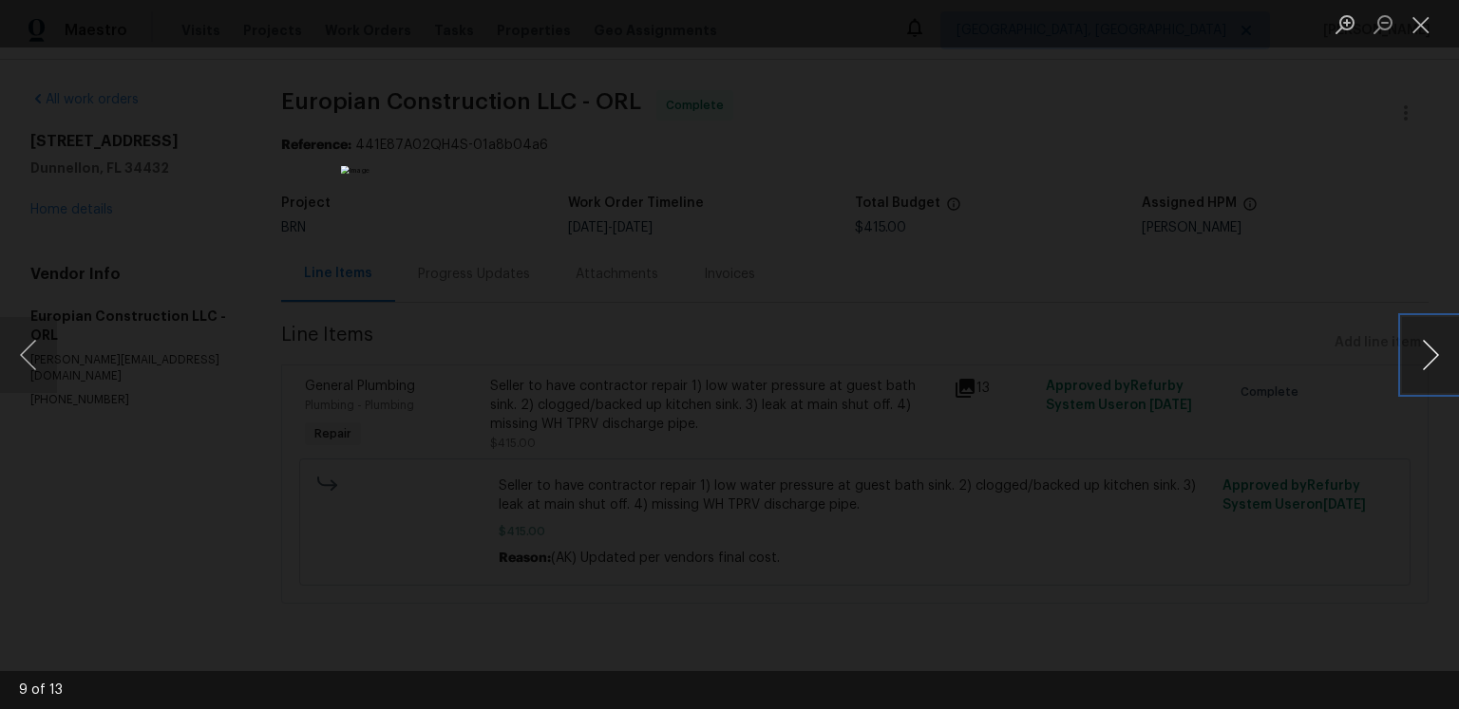
click at [1431, 355] on button "Next image" at bounding box center [1430, 355] width 57 height 76
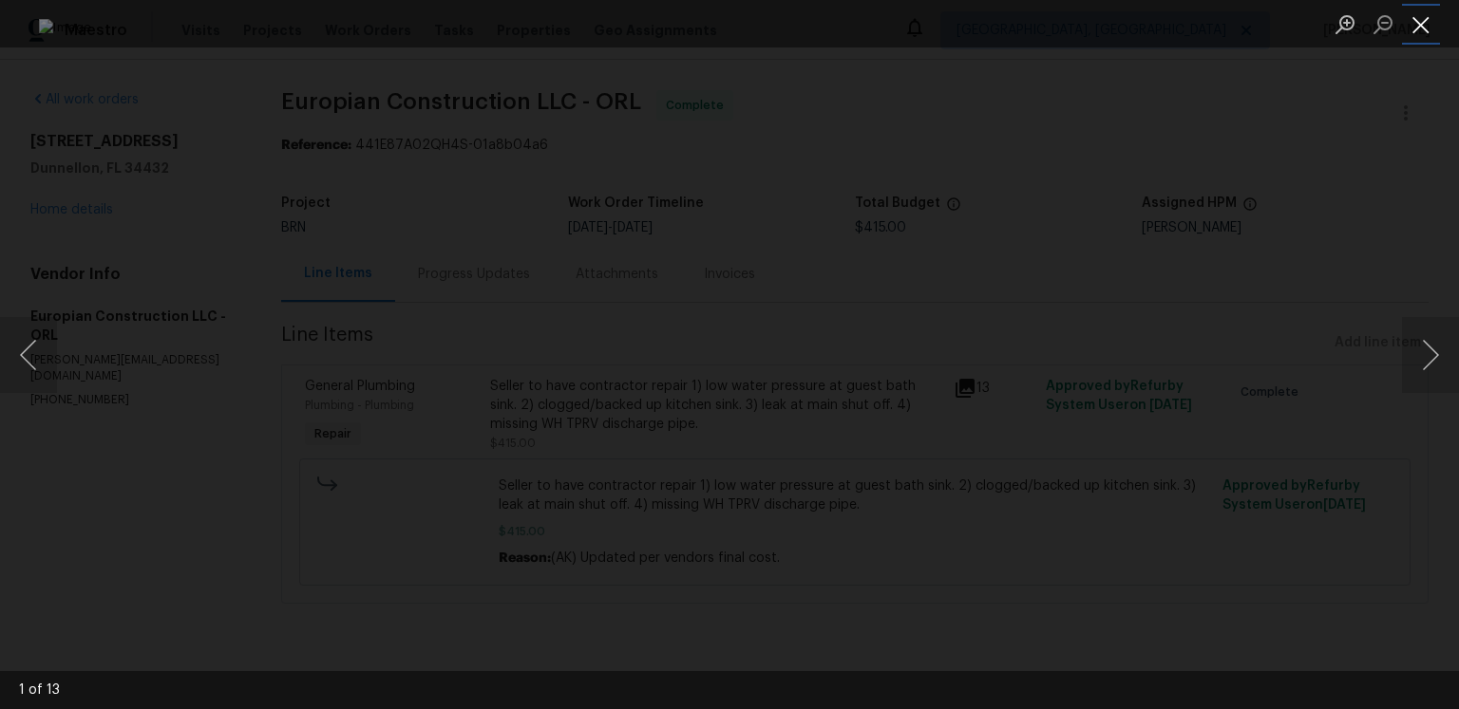
click at [1438, 18] on button "Close lightbox" at bounding box center [1421, 24] width 38 height 33
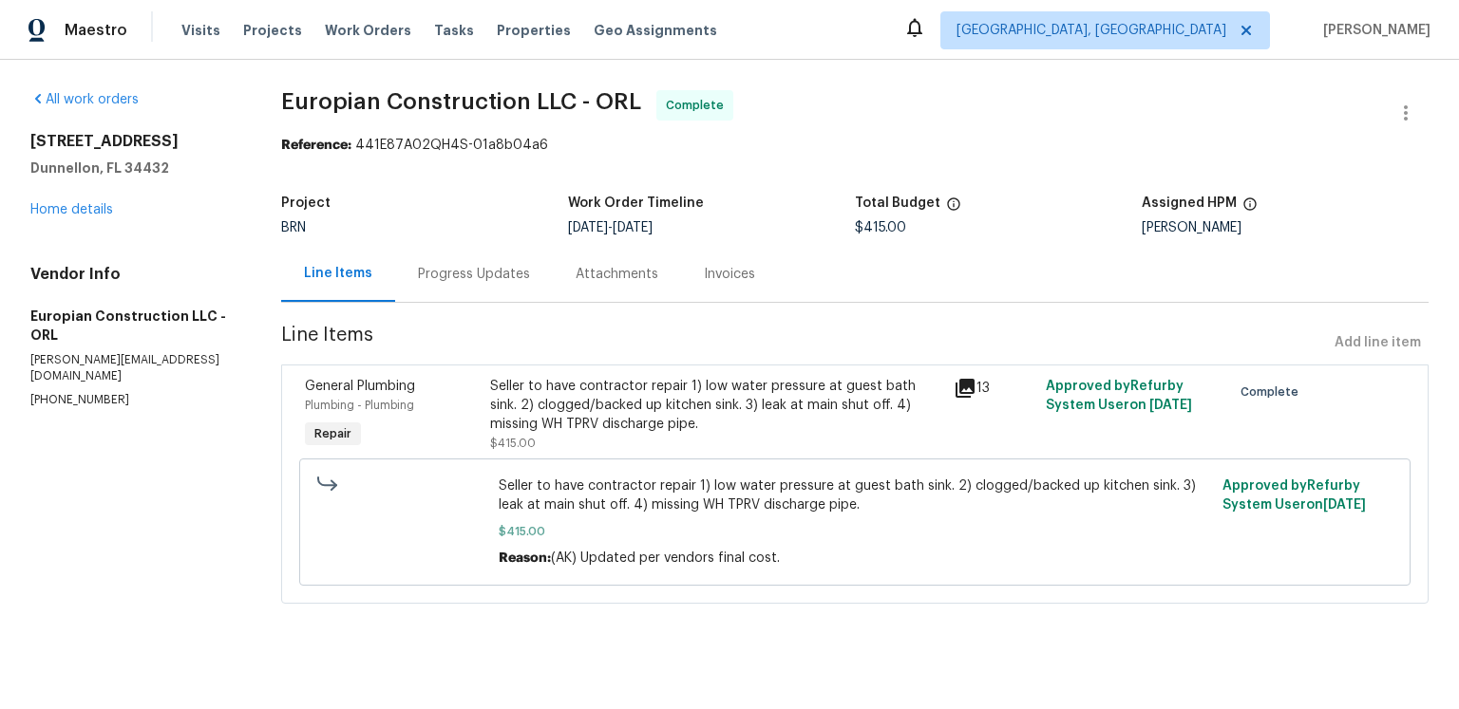
click at [529, 275] on div "Progress Updates" at bounding box center [474, 274] width 158 height 56
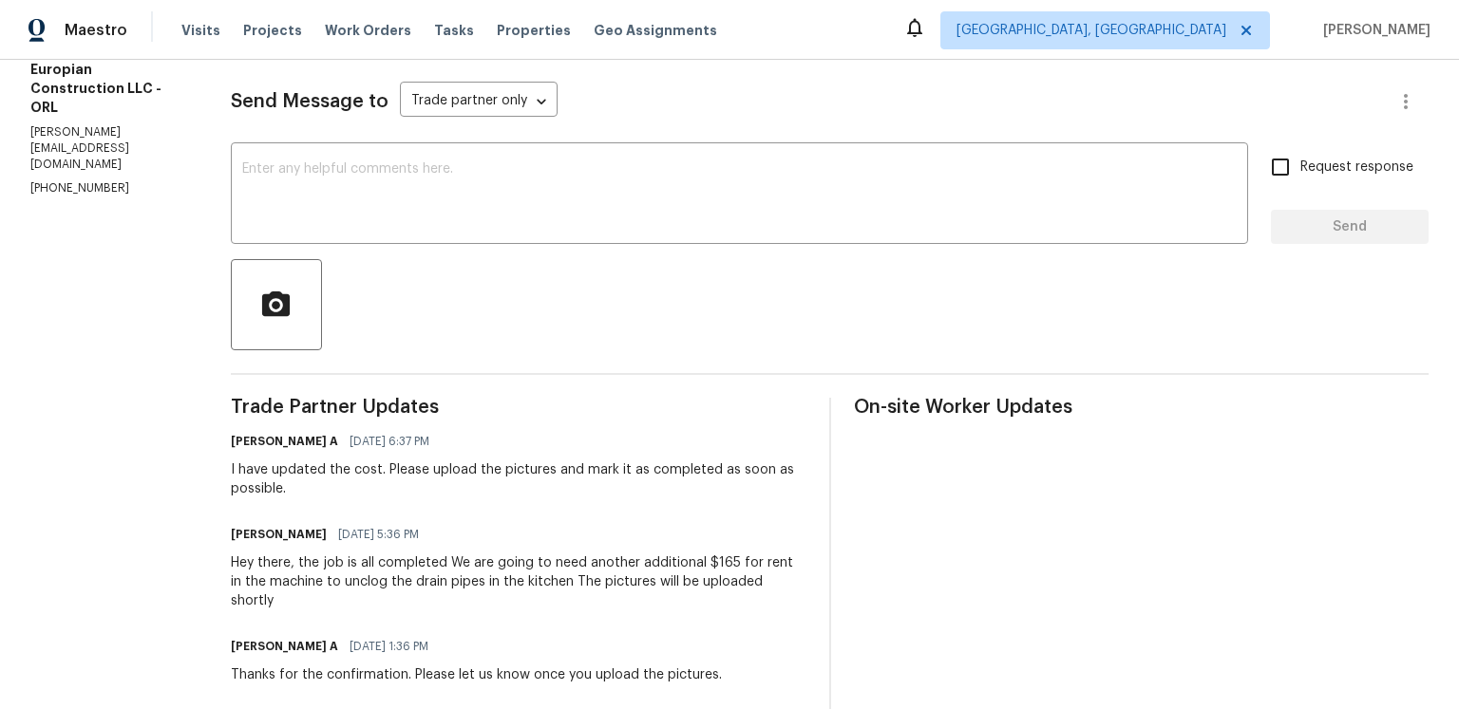
scroll to position [37, 0]
